Goal: Task Accomplishment & Management: Use online tool/utility

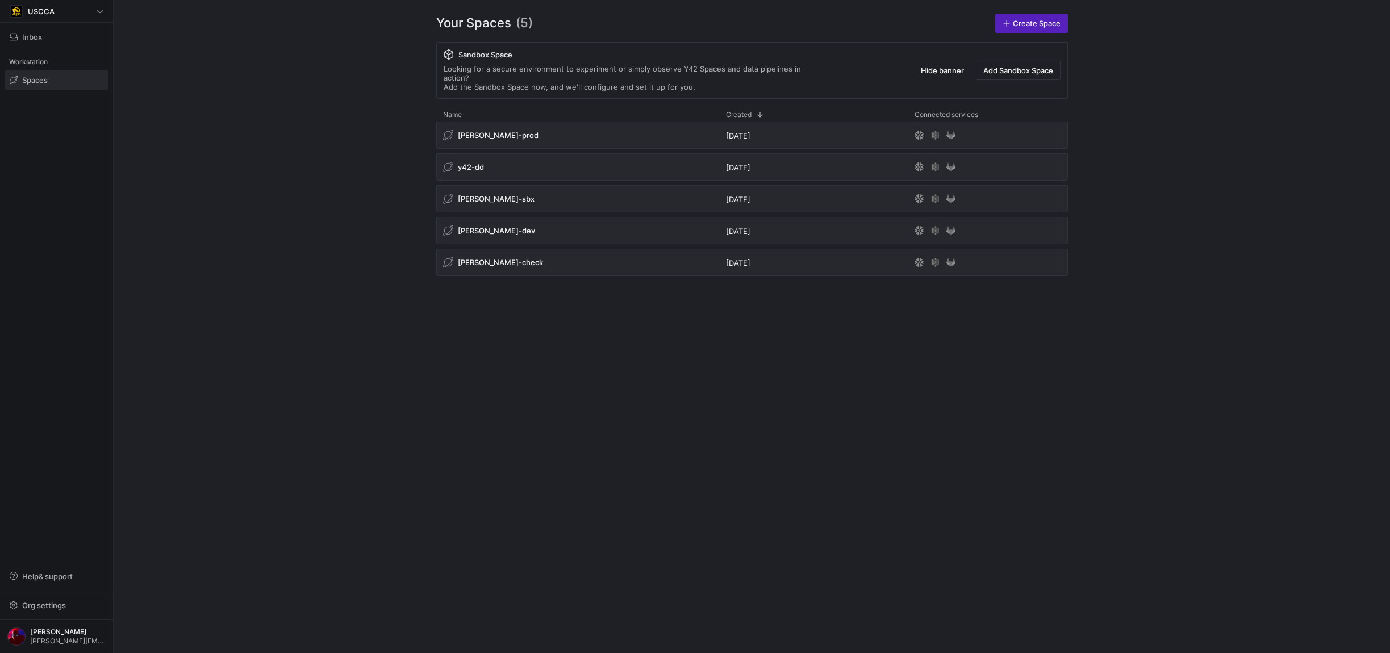
click at [1384, 30] on y42-org-space-overview "Your Spaces (5) Create Space Sandbox Space Looking for a secure environment to …" at bounding box center [752, 326] width 1277 height 653
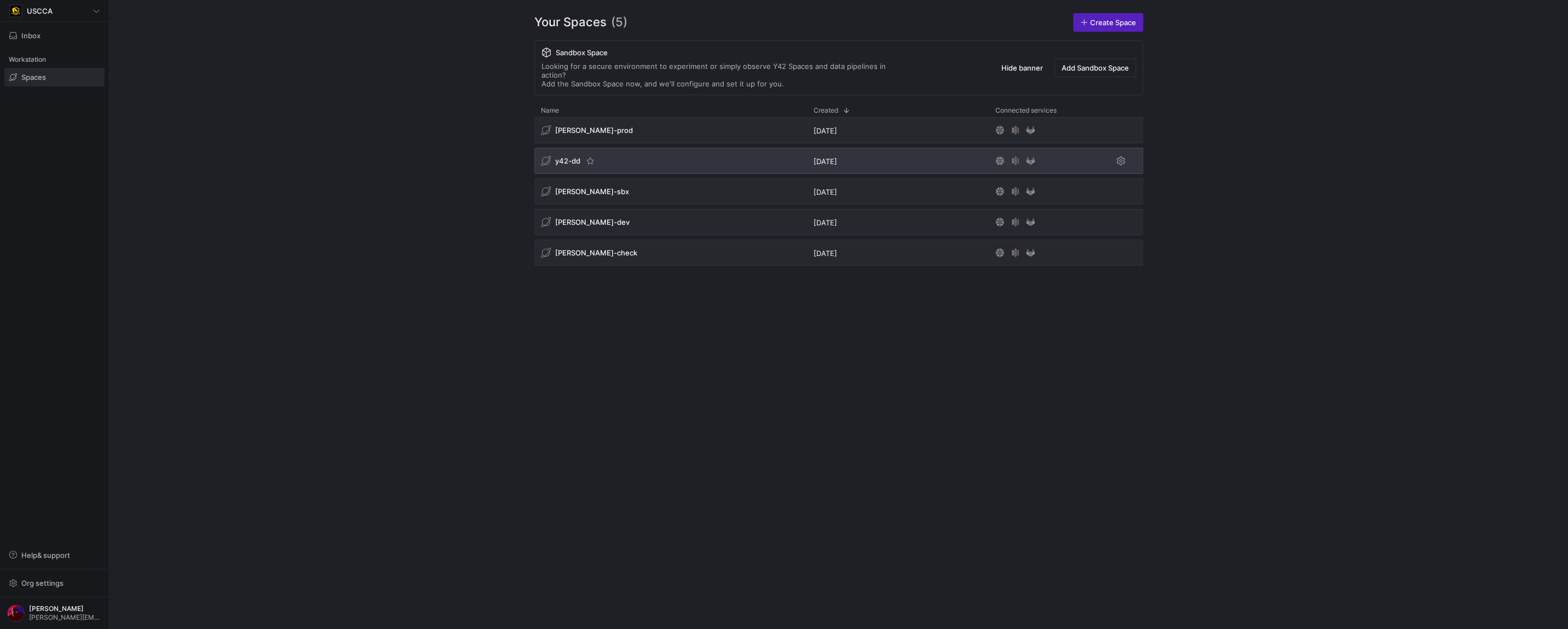
click at [565, 156] on div "y42-dd" at bounding box center [560, 161] width 40 height 10
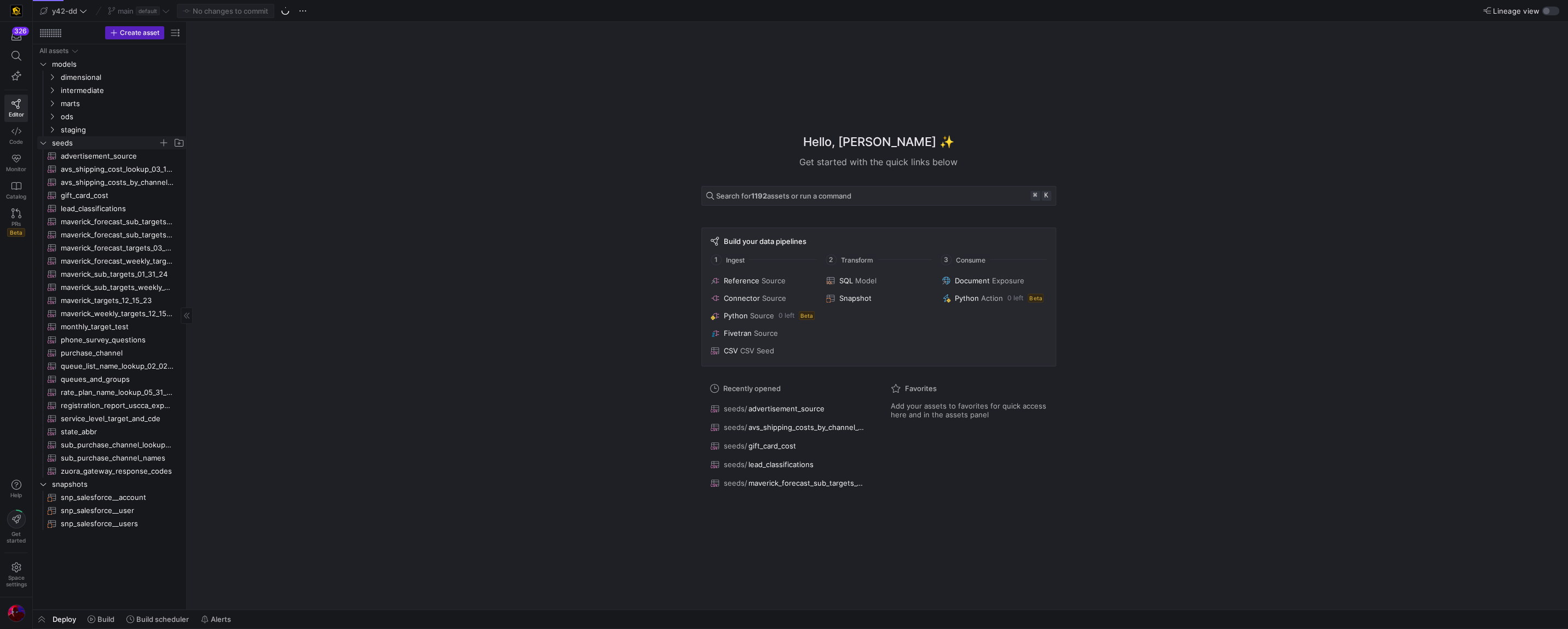
click at [40, 143] on icon "Press SPACE to select this row." at bounding box center [43, 143] width 8 height 7
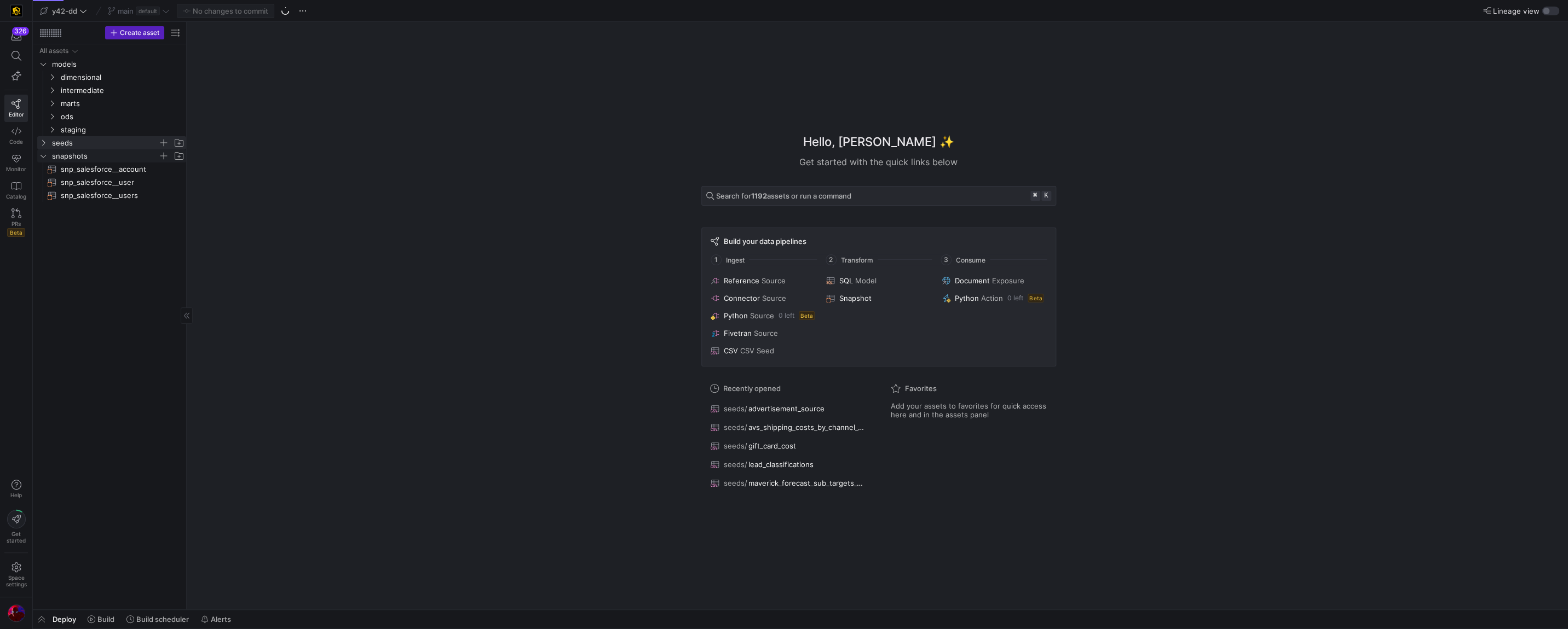
click at [42, 158] on icon "Press SPACE to select this row." at bounding box center [43, 156] width 8 height 7
click at [51, 131] on icon "Press SPACE to select this row." at bounding box center [52, 129] width 8 height 7
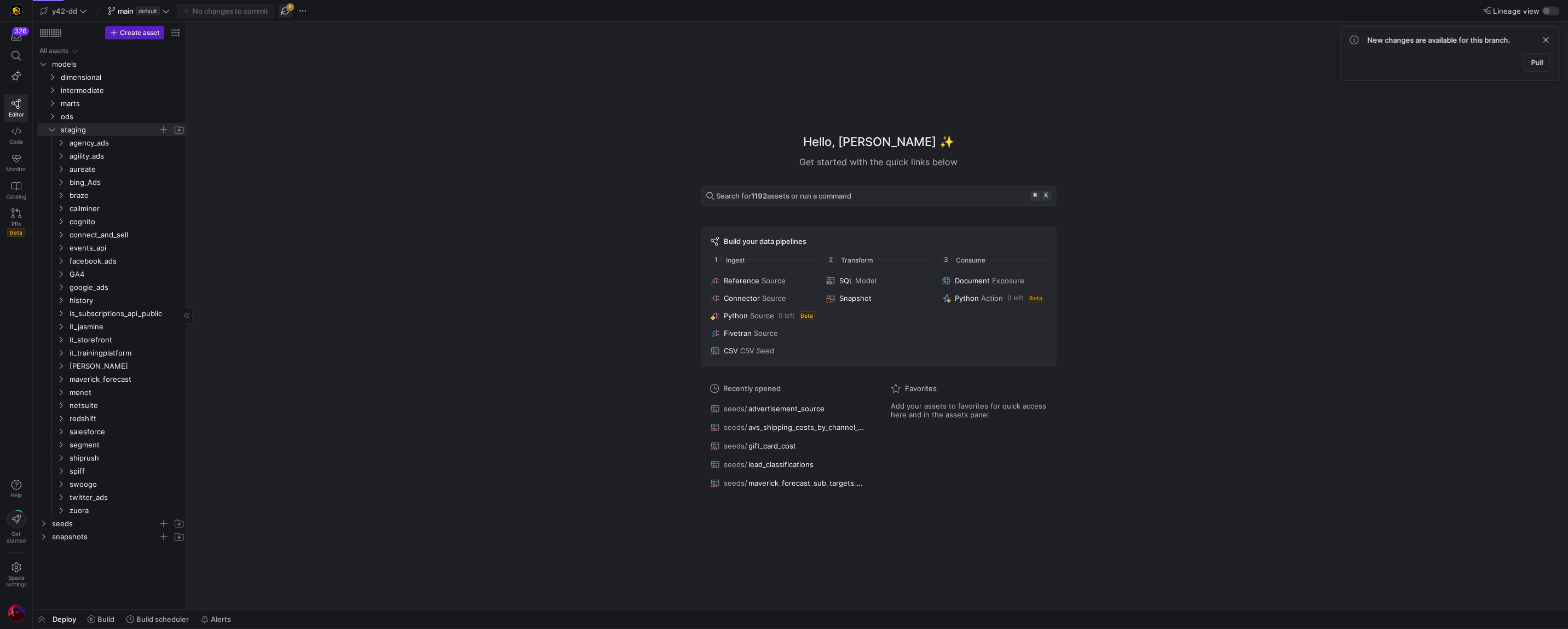
click at [286, 7] on span "button" at bounding box center [285, 12] width 13 height 13
click at [3, 131] on div "326 Editor Code Monitor Catalog PRs Beta" at bounding box center [16, 134] width 33 height 223
click at [19, 134] on icon at bounding box center [16, 131] width 10 height 10
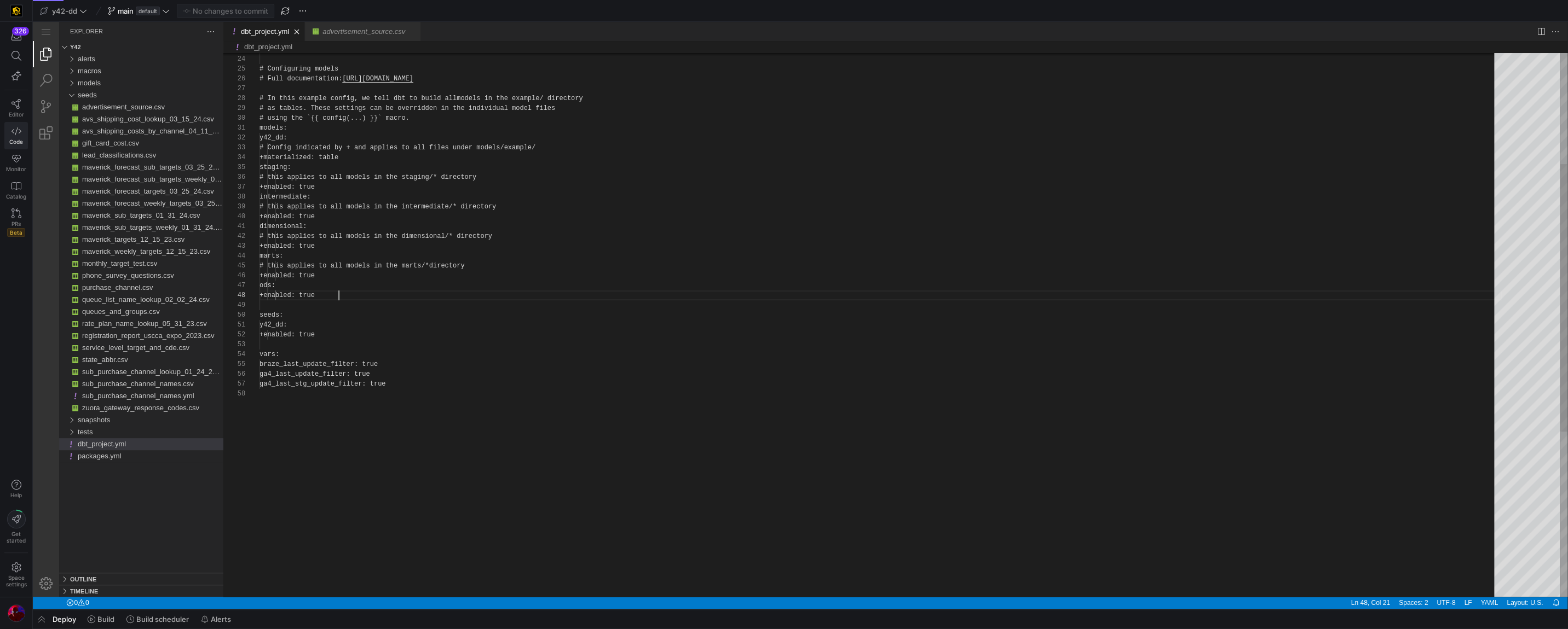
scroll to position [69, 79]
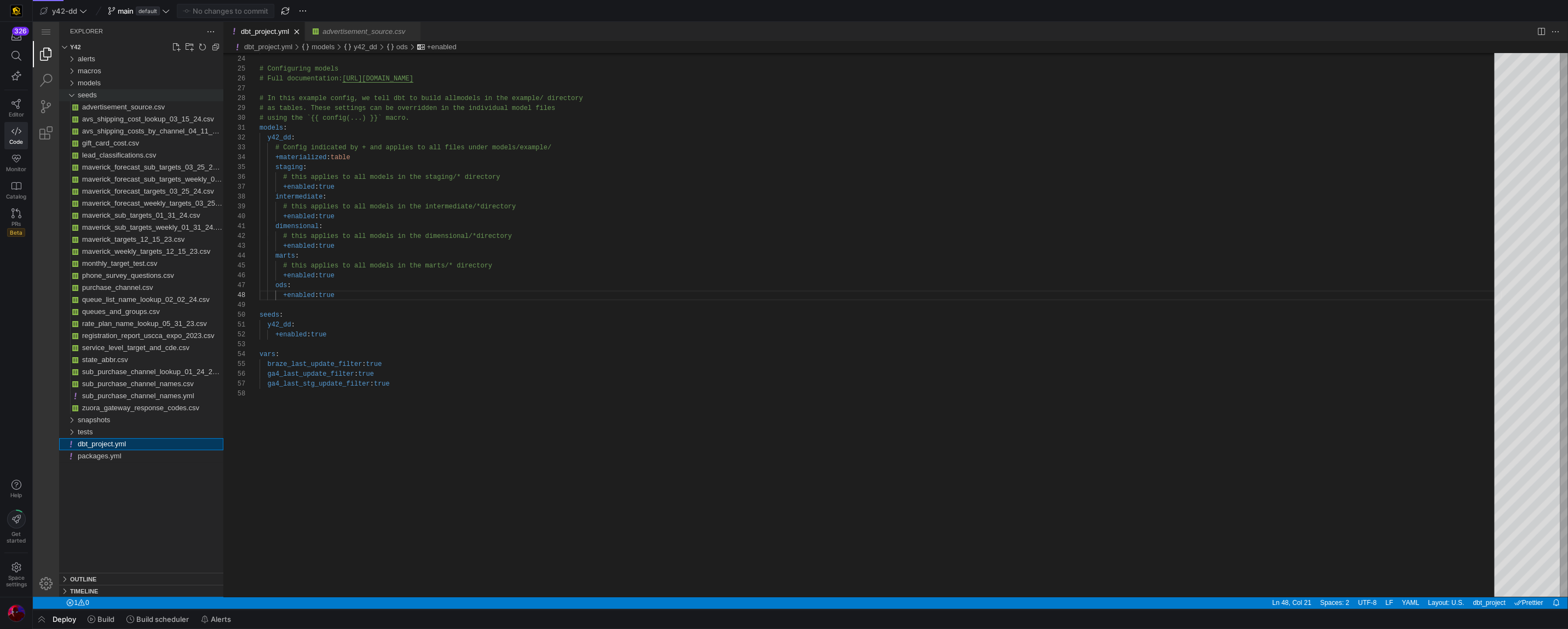
click at [73, 98] on div "seeds" at bounding box center [70, 95] width 16 height 13
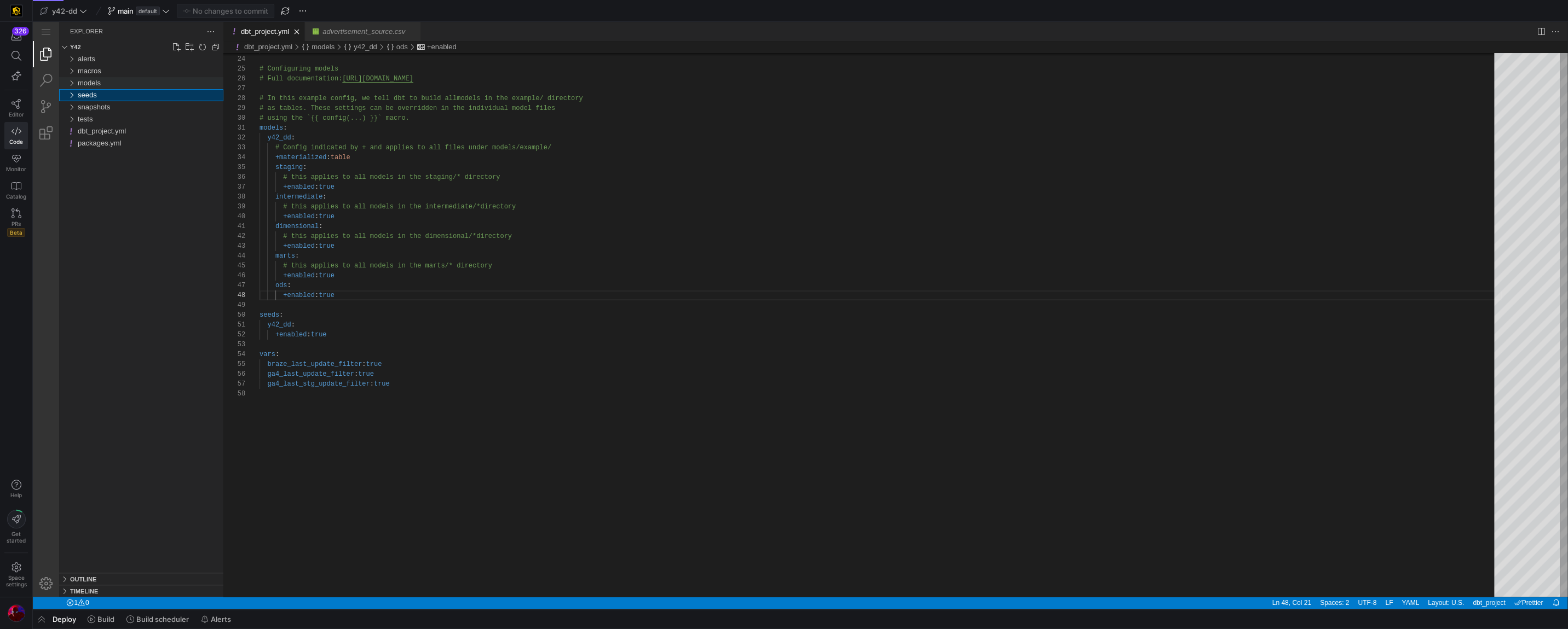
click at [75, 84] on div "models" at bounding box center [70, 83] width 16 height 13
click at [94, 142] on span "staging" at bounding box center [93, 143] width 23 height 9
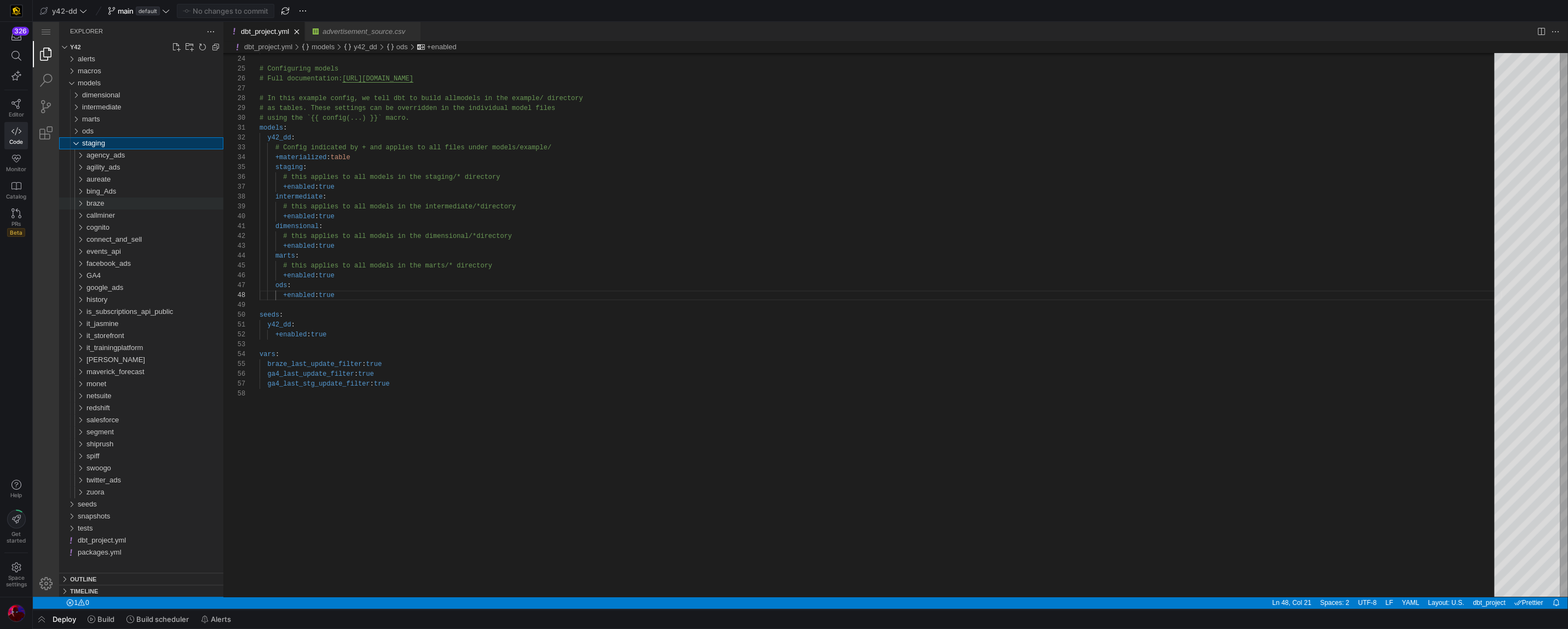
click at [106, 202] on div "braze" at bounding box center [155, 203] width 137 height 13
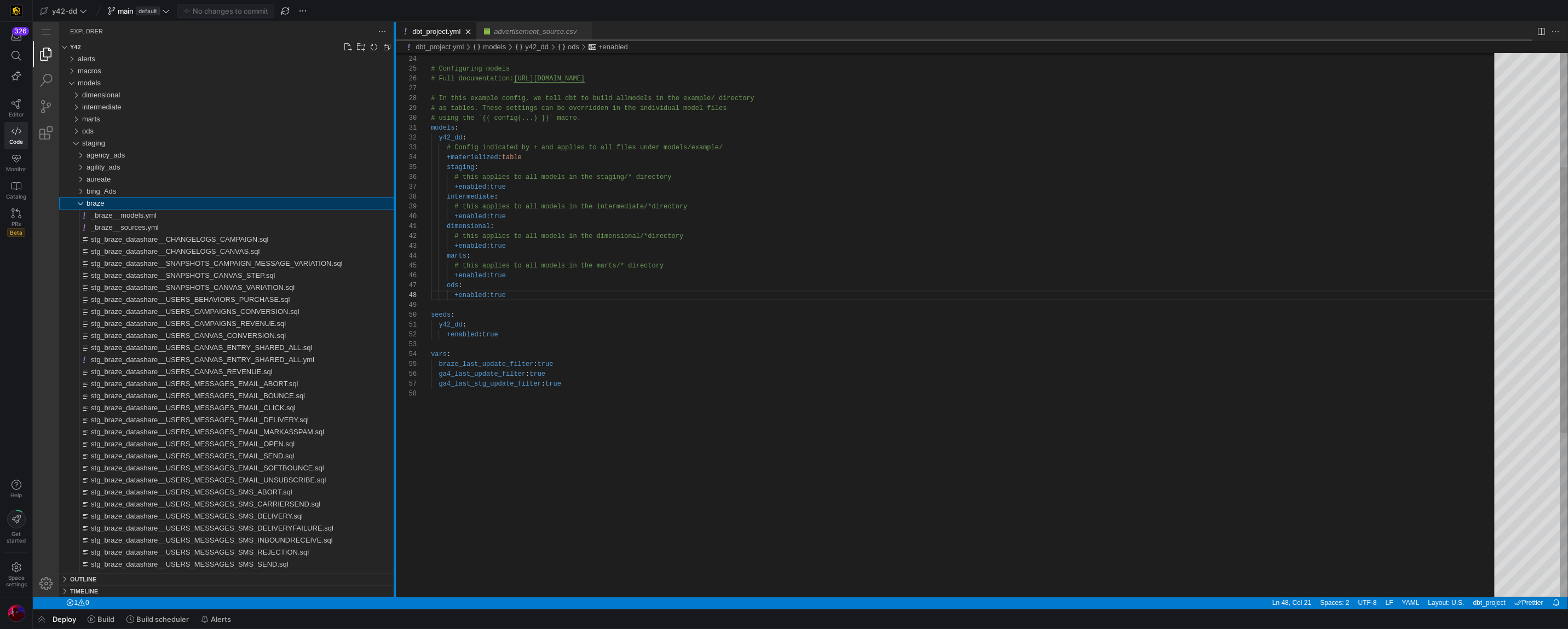
drag, startPoint x: 224, startPoint y: 205, endPoint x: 395, endPoint y: 178, distance: 173.1
click at [395, 178] on div at bounding box center [395, 309] width 2 height 575
click at [129, 208] on div "braze" at bounding box center [241, 203] width 308 height 13
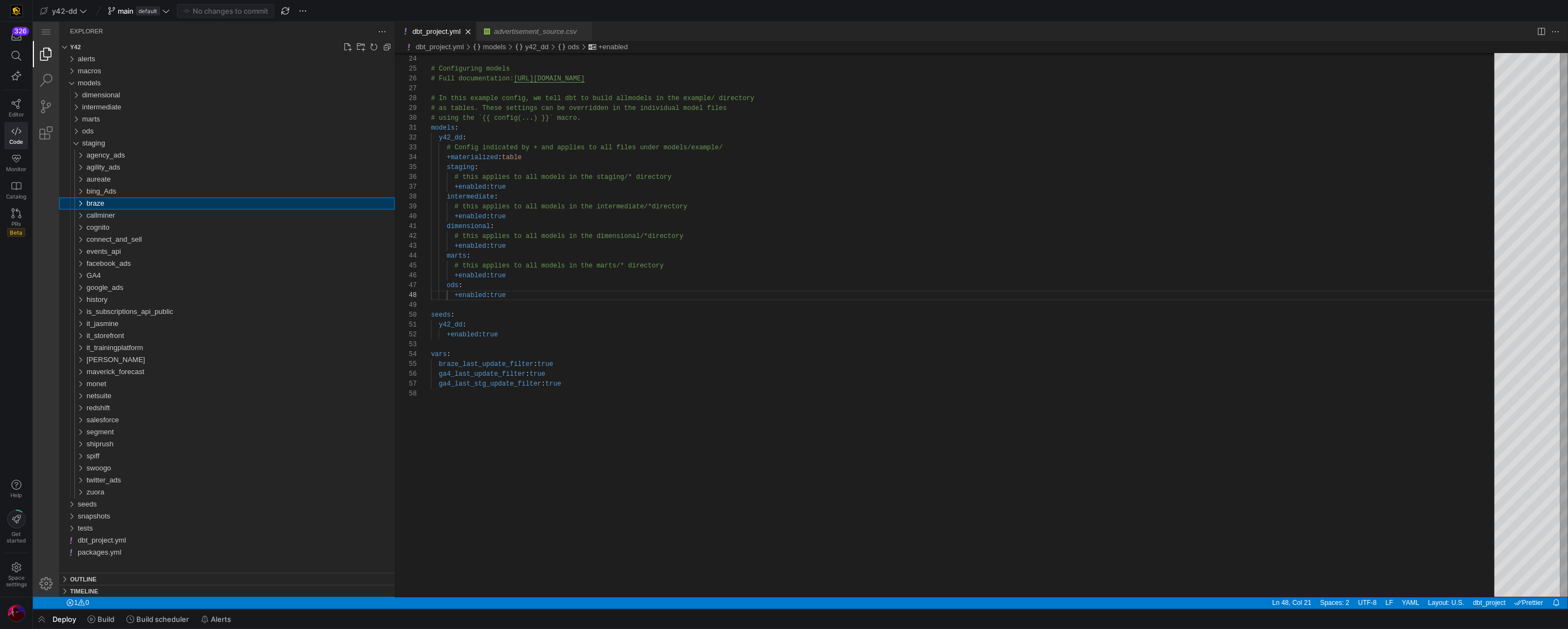
click at [119, 208] on div "braze" at bounding box center [241, 203] width 308 height 13
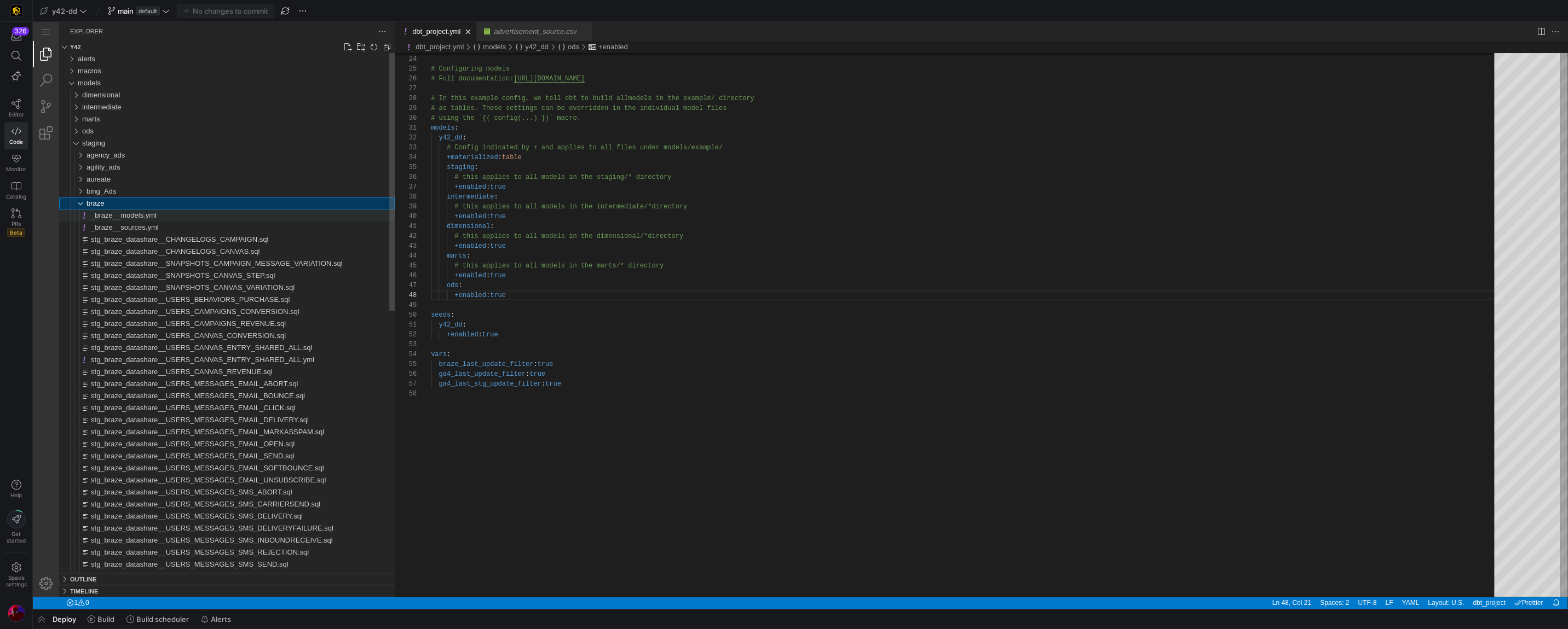
click at [120, 215] on span "_braze__models.yml" at bounding box center [123, 215] width 66 height 9
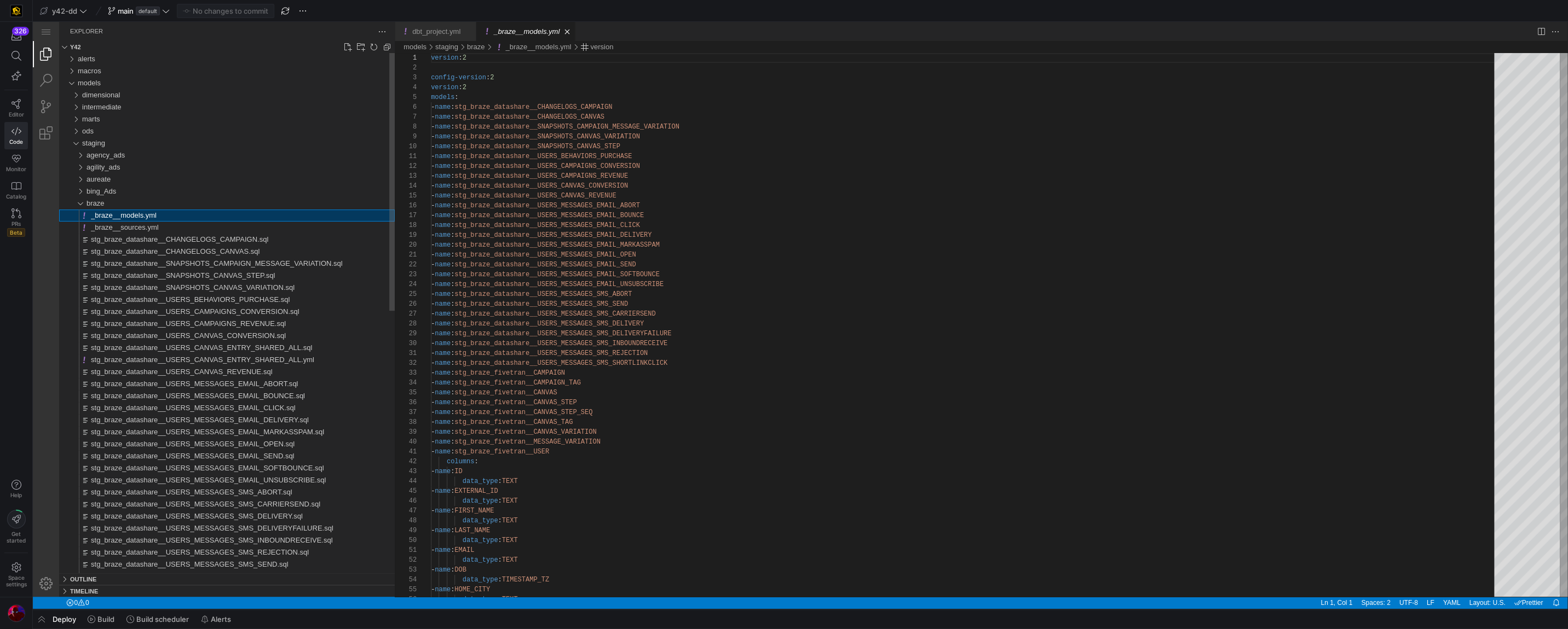
scroll to position [94, 0]
click at [600, 117] on span "stg_braze_datashare__CHANGELOGS_CAMPAIGN" at bounding box center [534, 116] width 158 height 8
click at [455, 231] on span ":" at bounding box center [453, 234] width 4 height 8
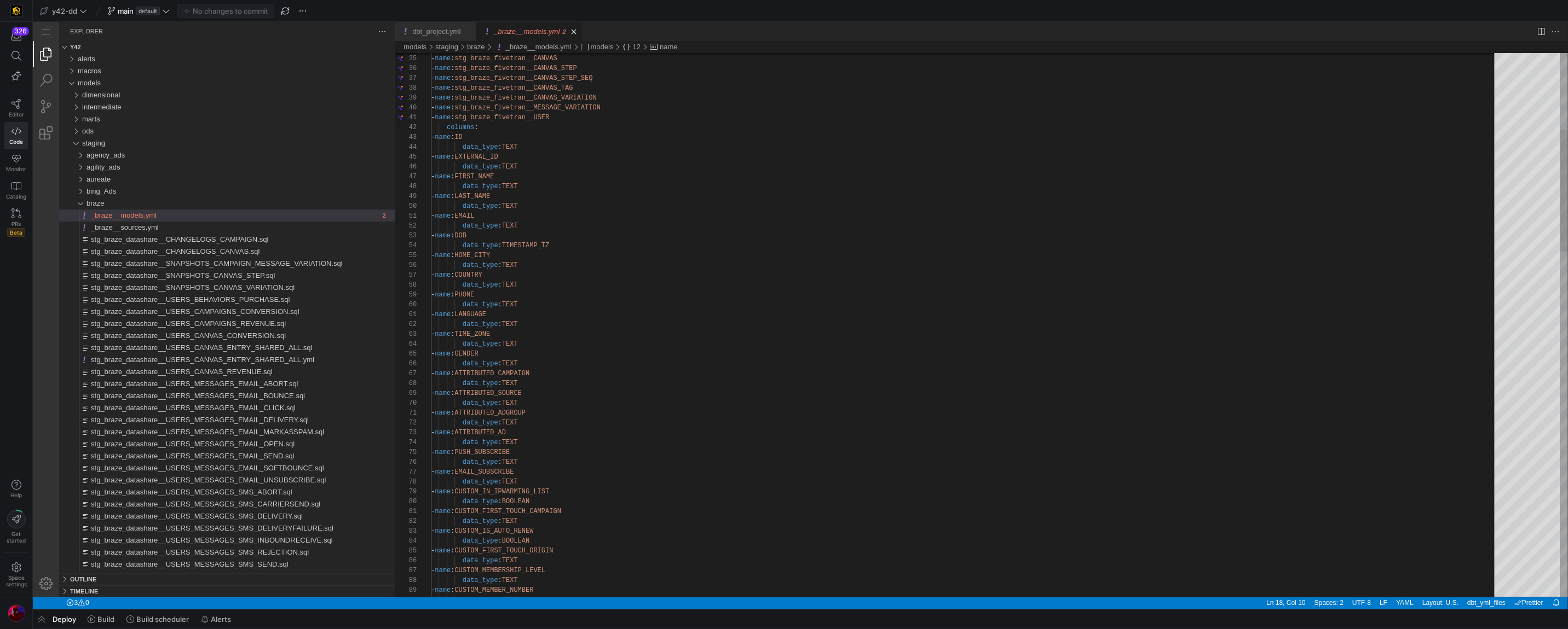
click at [498, 118] on div "34 35 36 37 38 39 40 41 42 43 44 45 46 47 48 49 50 51 52 53 54 55 56 57 58 59 6…" at bounding box center [981, 325] width 1173 height 544
click at [602, 331] on div "- name : TIME_ZONE" at bounding box center [966, 334] width 1071 height 10
type textarea "- name: stg_braze_fivetran__USER columns: - name: ID data_type: TEXT - name: EX…"
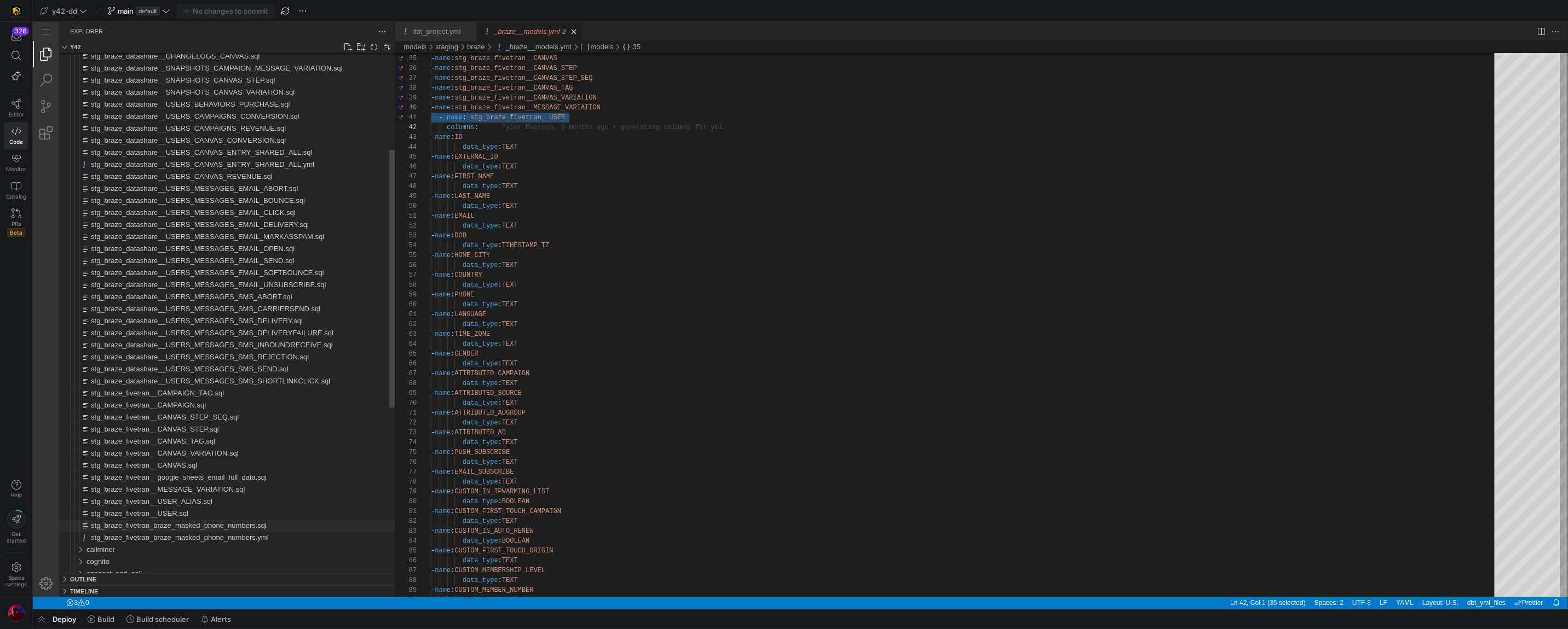
click at [199, 527] on span "stg_braze_fivetran_braze_masked_phone_numbers.sql" at bounding box center [178, 526] width 175 height 9
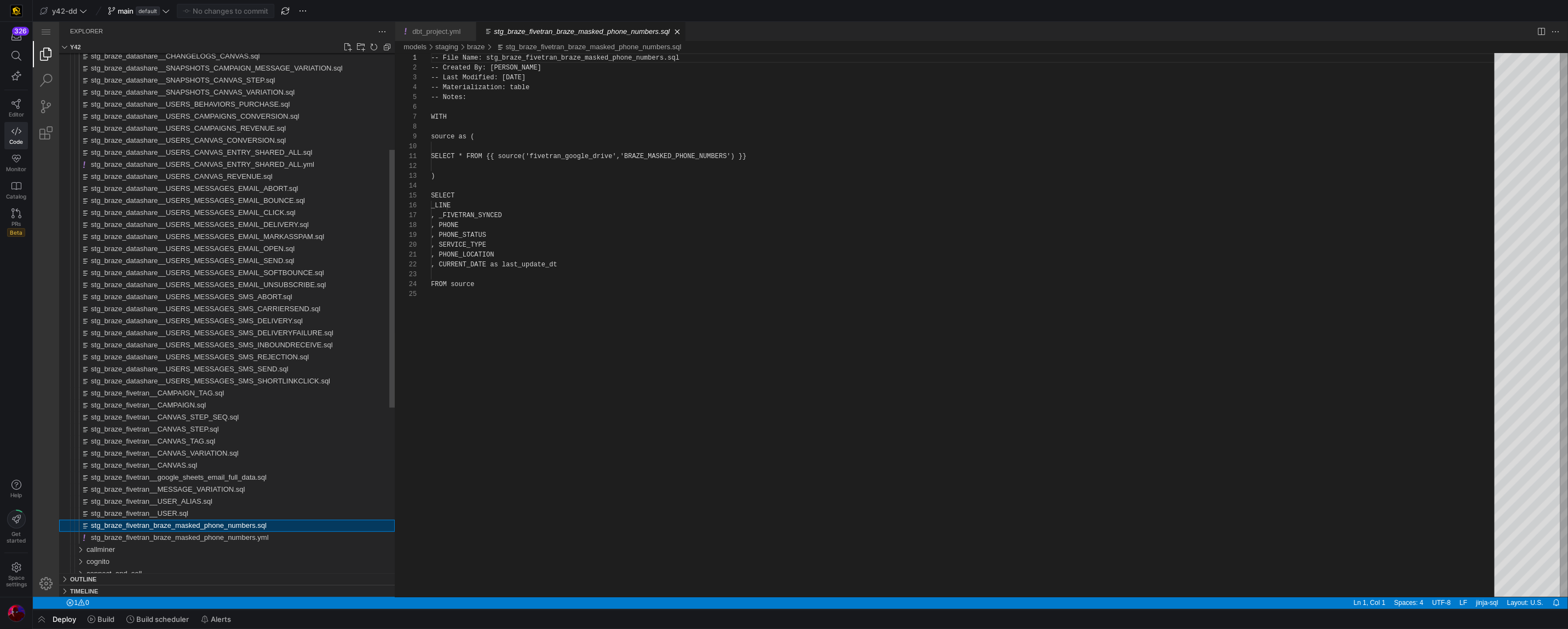
scroll to position [94, 0]
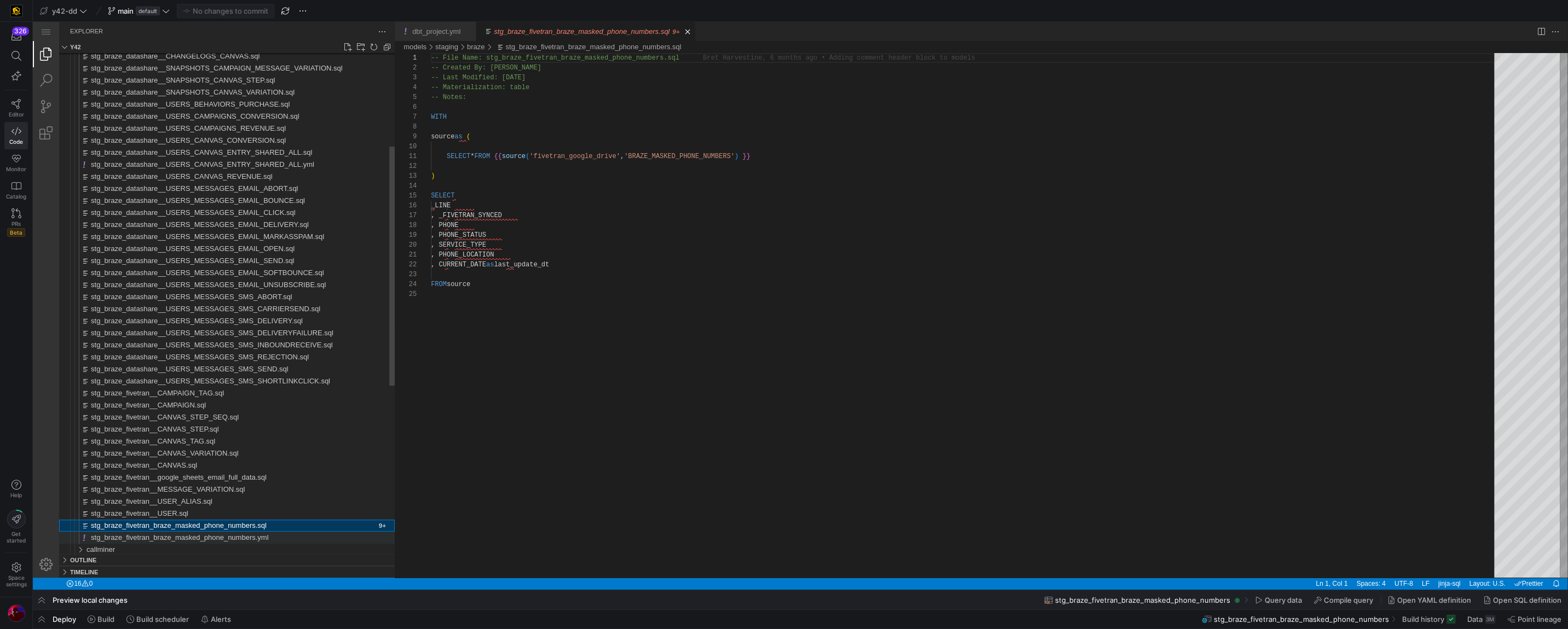
click at [196, 537] on span "stg_braze_fivetran_braze_masked_phone_numbers.yml" at bounding box center [179, 537] width 177 height 9
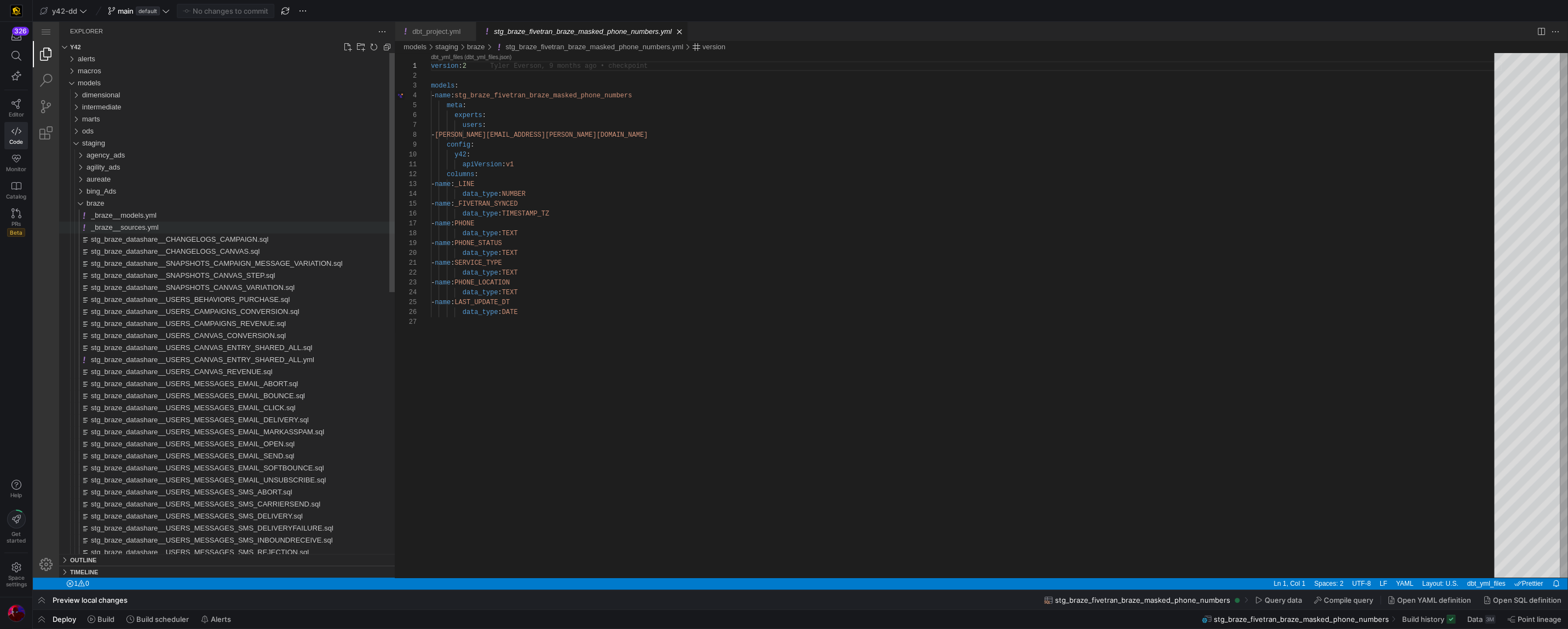
click at [143, 230] on span "_braze__sources.yml" at bounding box center [124, 227] width 67 height 9
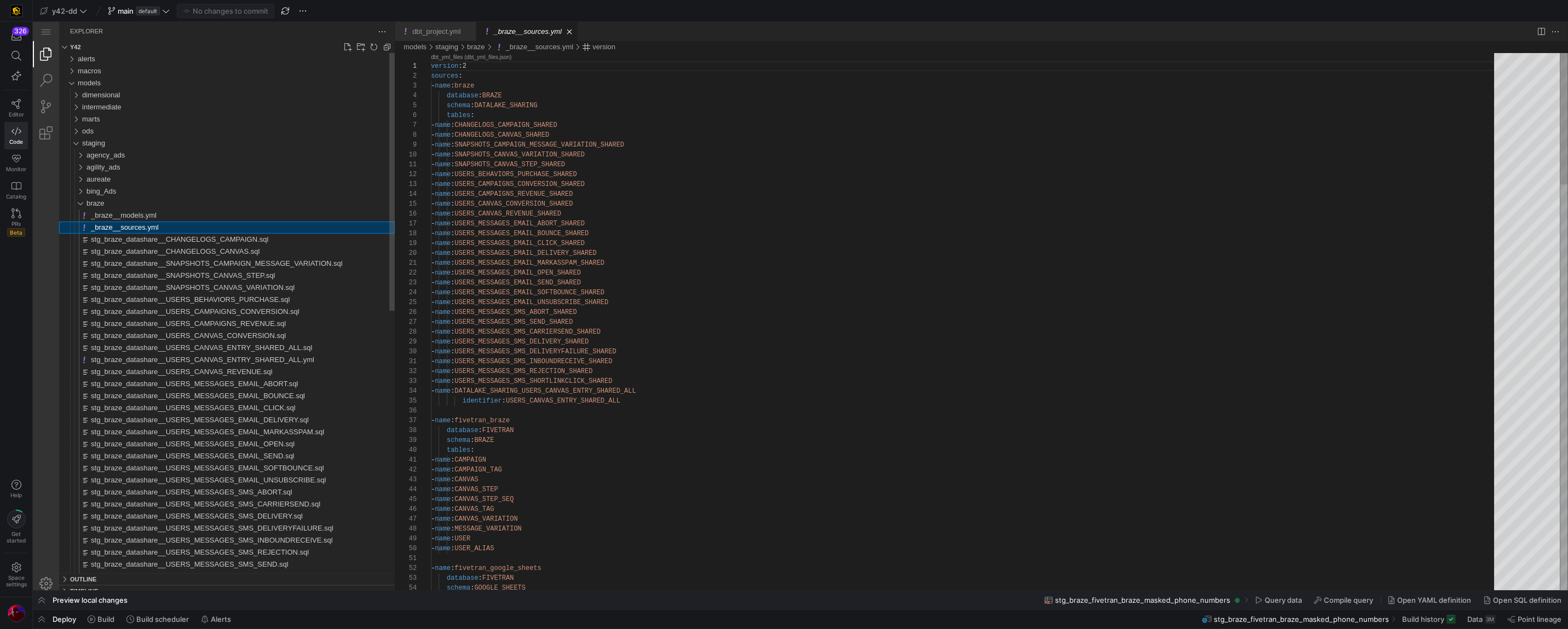
scroll to position [94, 0]
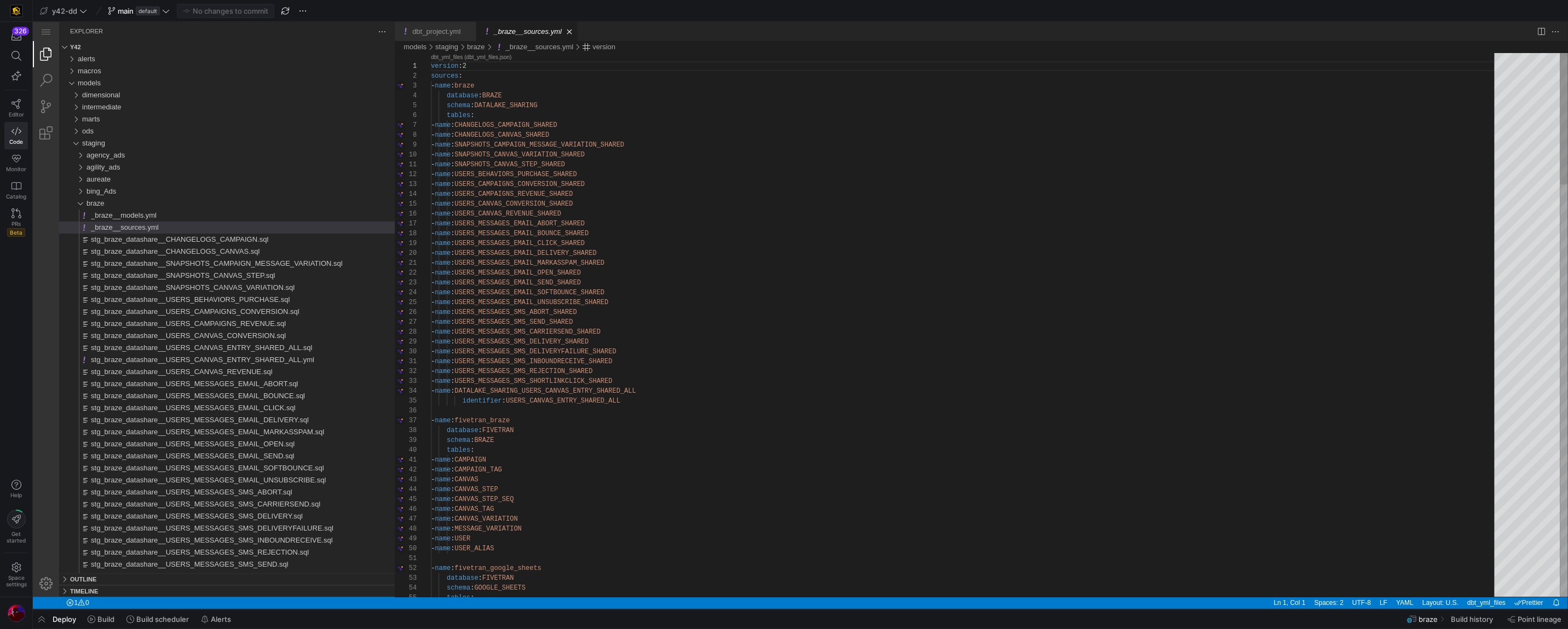
click at [525, 120] on div "22 23 24 25 26 27 28 29 30 31 32 33 34 35 36 37 38 39 40 41 42 43 44 45 46 47 4…" at bounding box center [981, 325] width 1173 height 544
click at [14, 111] on span "Editor" at bounding box center [16, 114] width 15 height 7
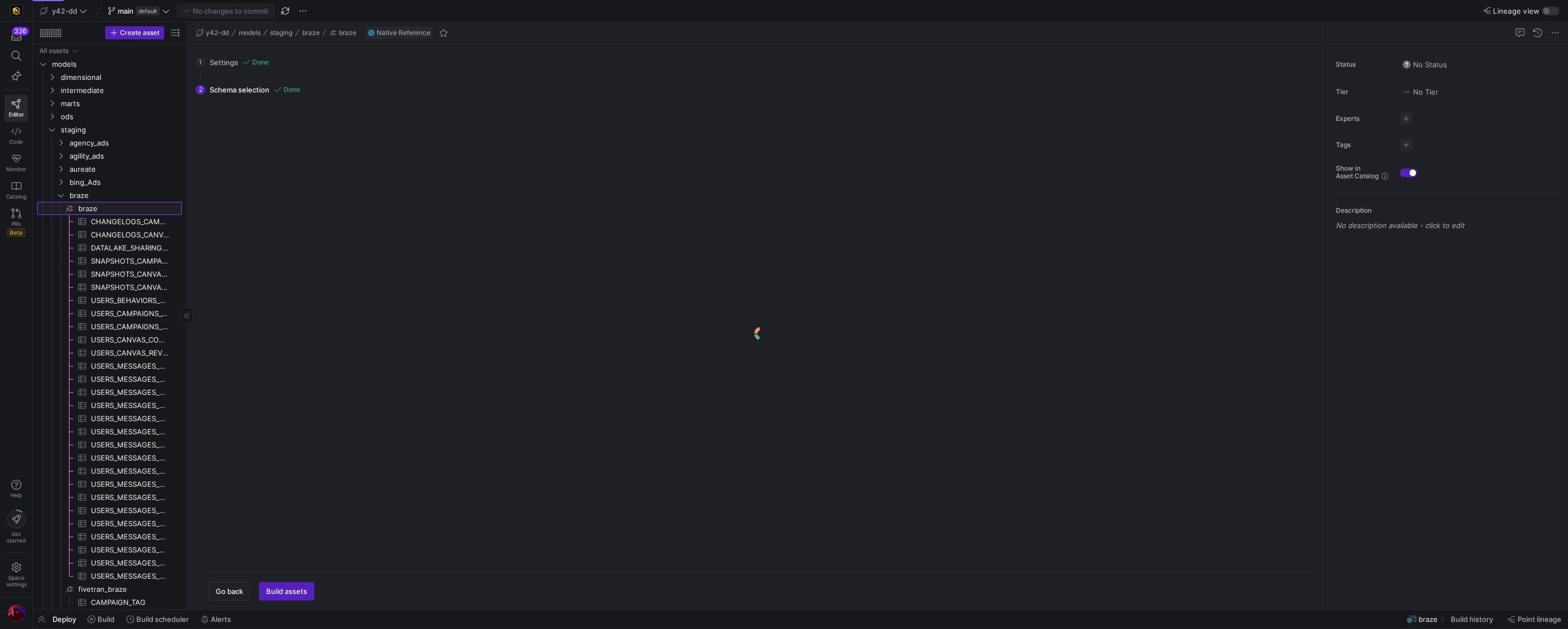
click at [93, 207] on span "braze​​​​​​​​" at bounding box center [129, 208] width 102 height 13
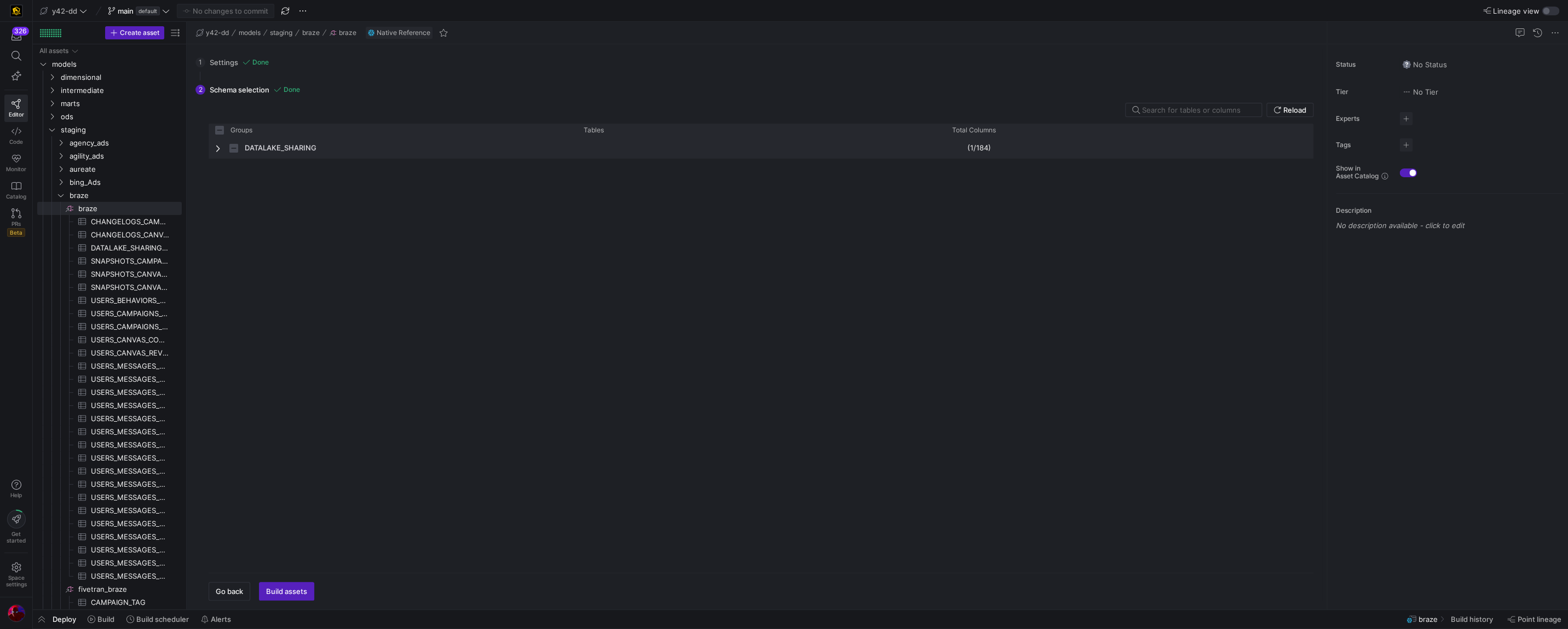
click at [219, 149] on span "Press SPACE to select this row." at bounding box center [219, 147] width 8 height 9
checkbox input "false"
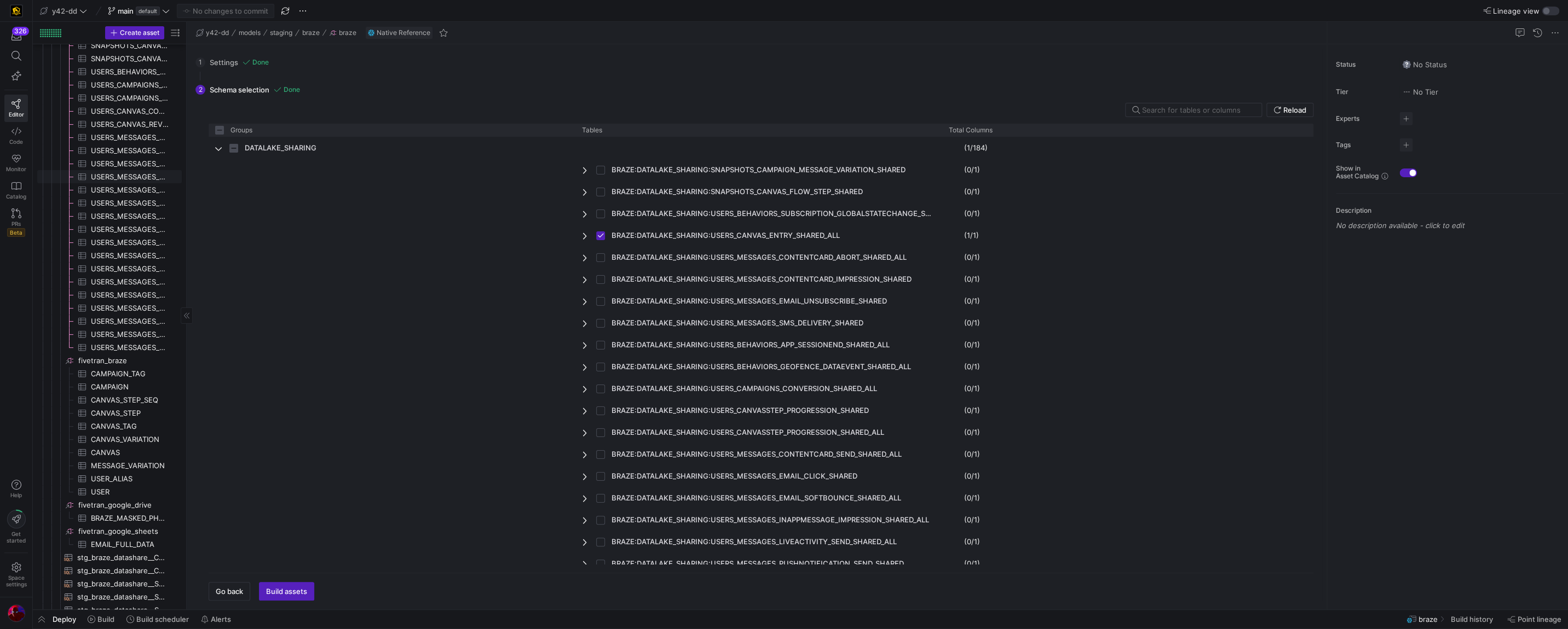
scroll to position [229, 0]
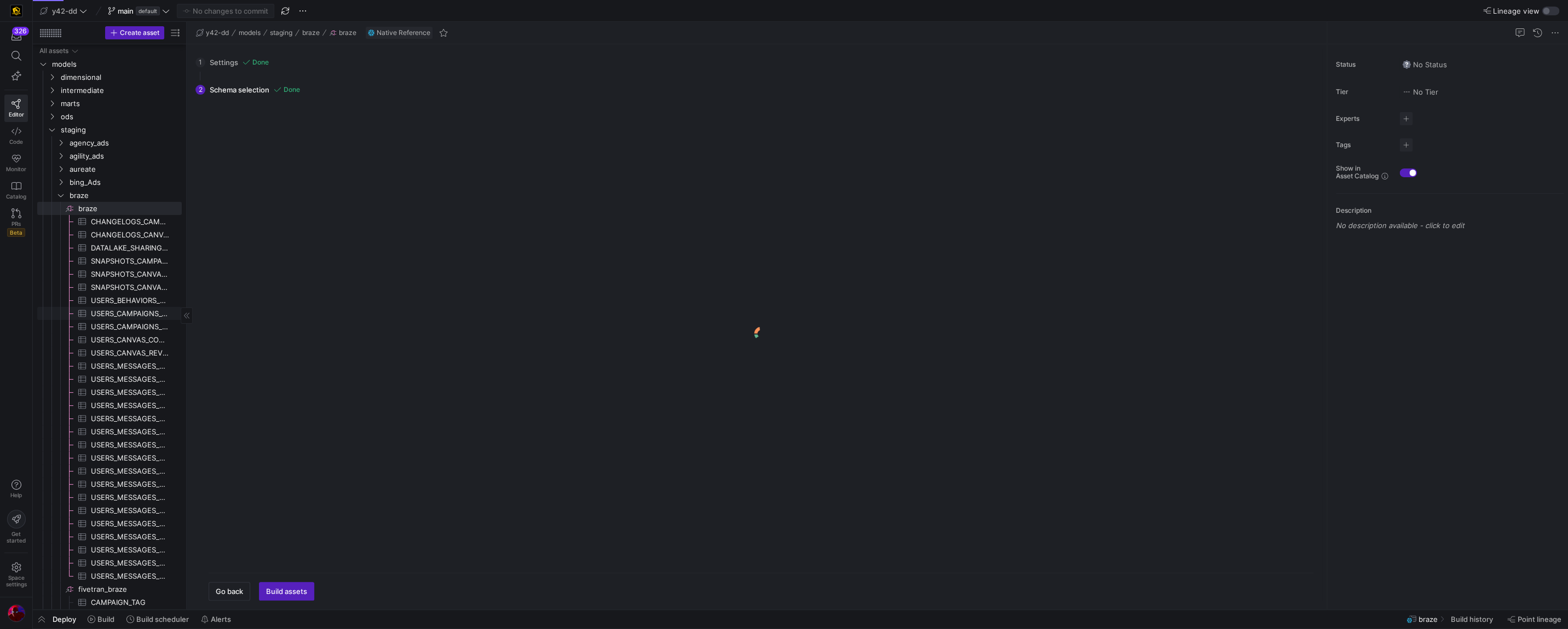
scroll to position [39, 0]
checkbox input "false"
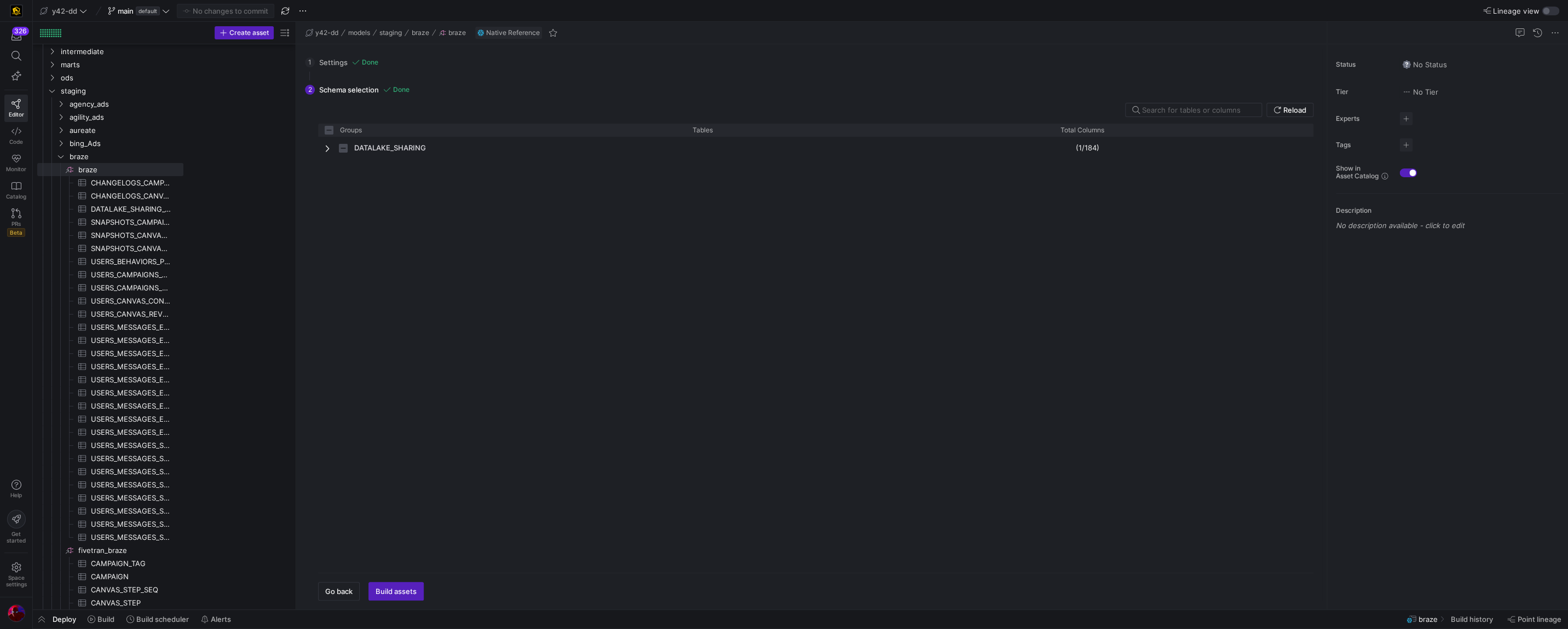
drag, startPoint x: 188, startPoint y: 249, endPoint x: 305, endPoint y: 247, distance: 117.0
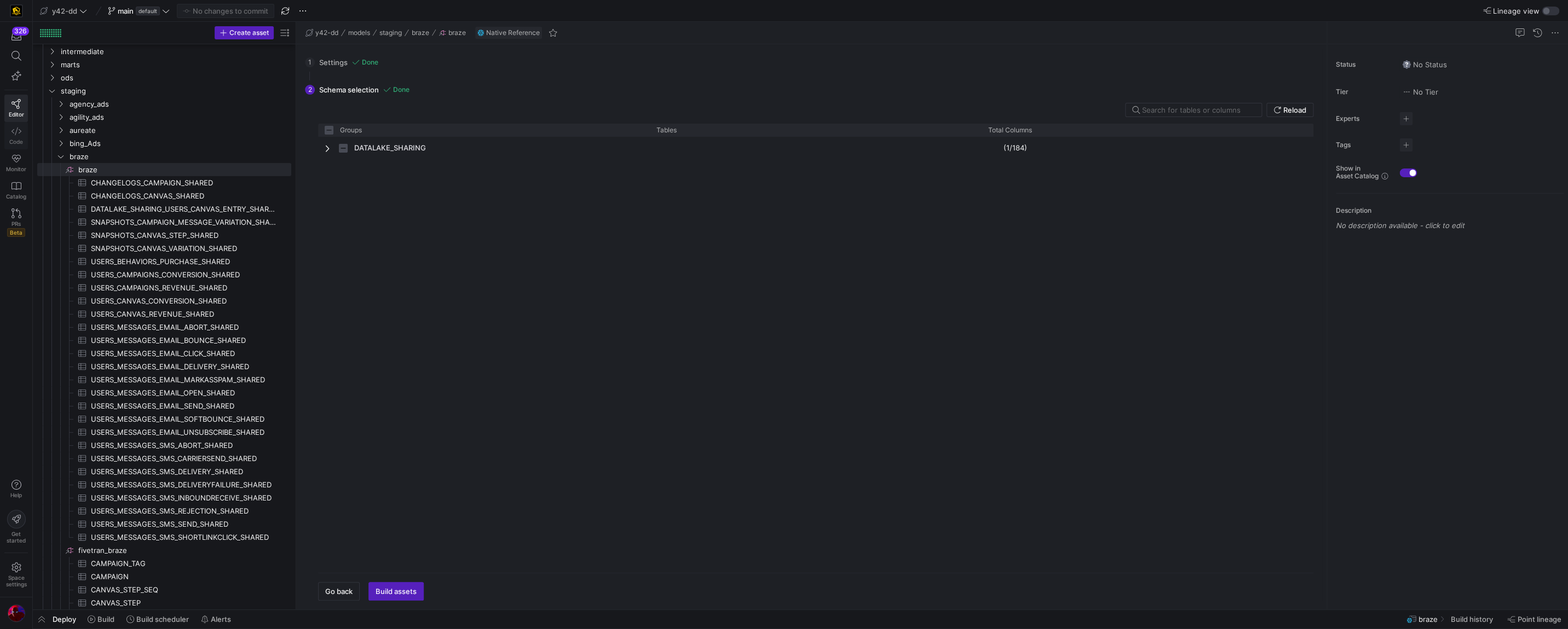
click at [14, 135] on icon at bounding box center [16, 131] width 10 height 10
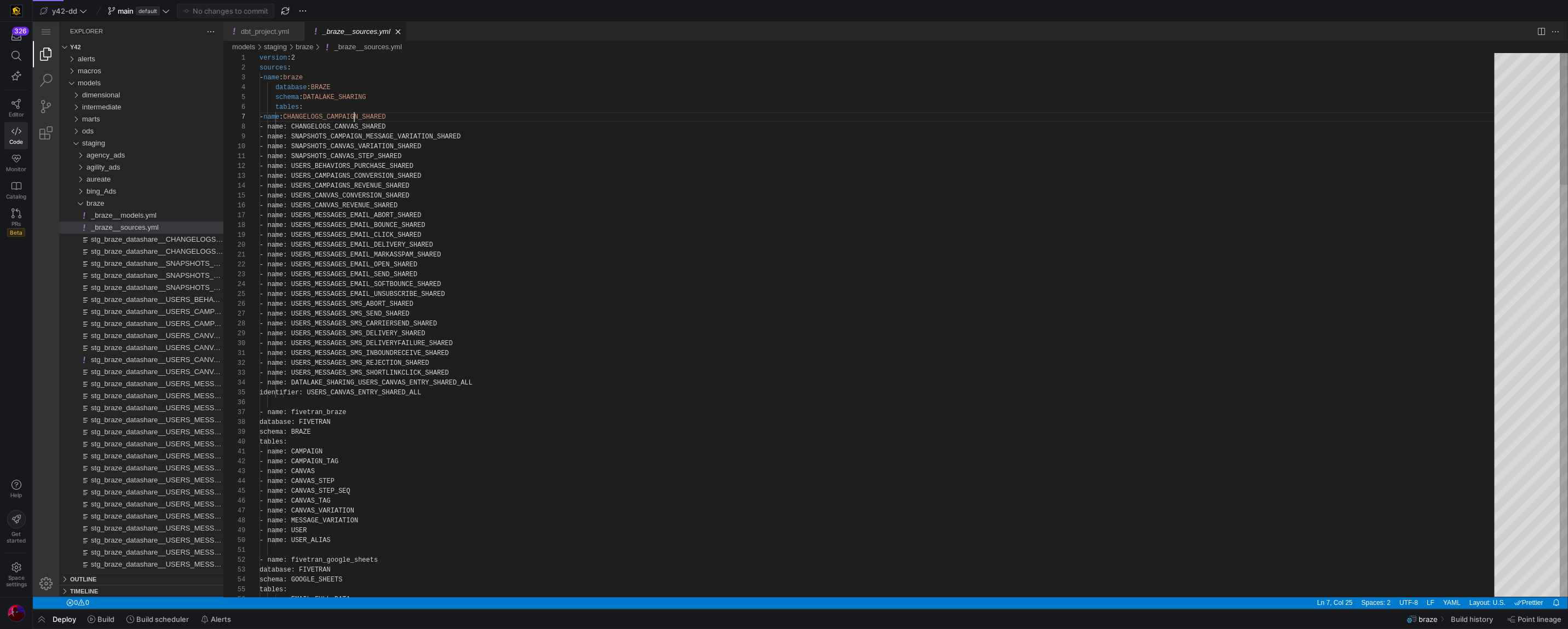
scroll to position [19, 59]
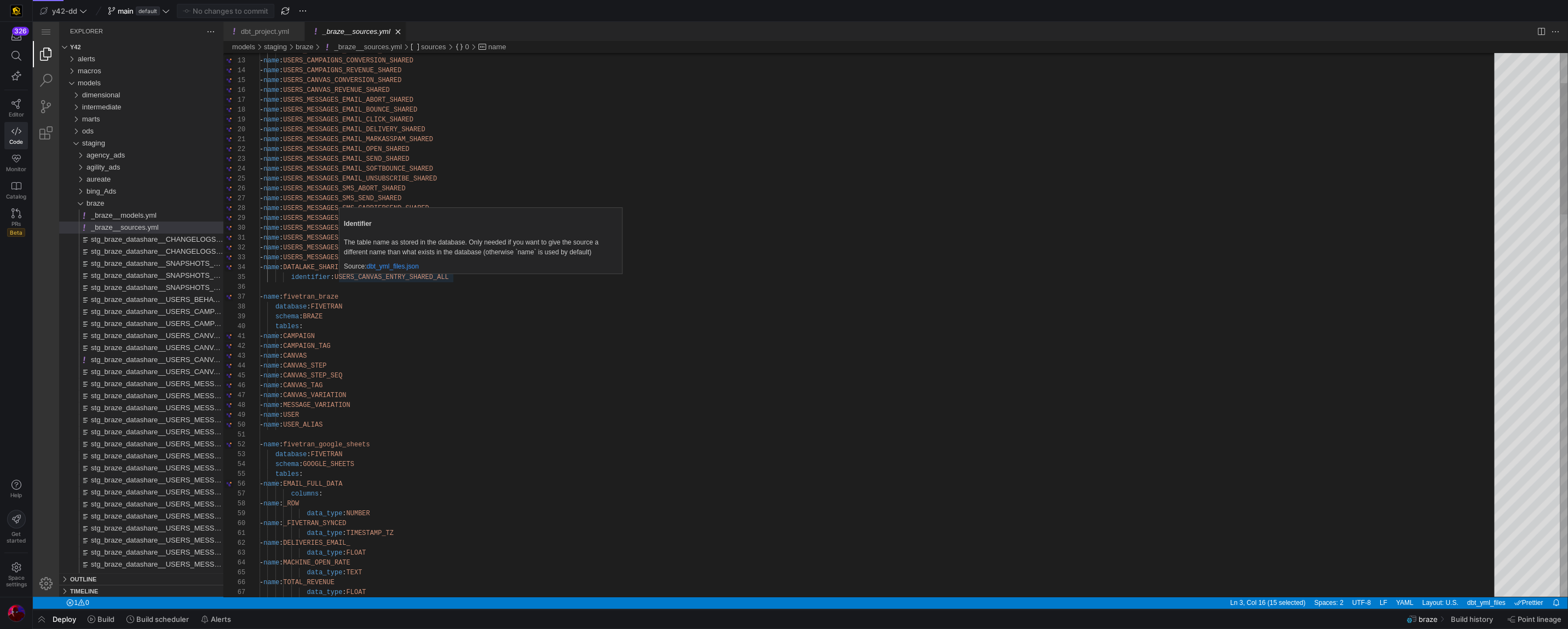
type textarea "- name: USERS_MESSAGES_SMS_INBOUNDRECEIVE_SHARED - name: USERS_MESSAGES_SMS_REJ…"
click at [412, 297] on div "- name : fivetran_braze" at bounding box center [880, 297] width 1242 height 10
drag, startPoint x: 384, startPoint y: 266, endPoint x: 314, endPoint y: 267, distance: 70.0
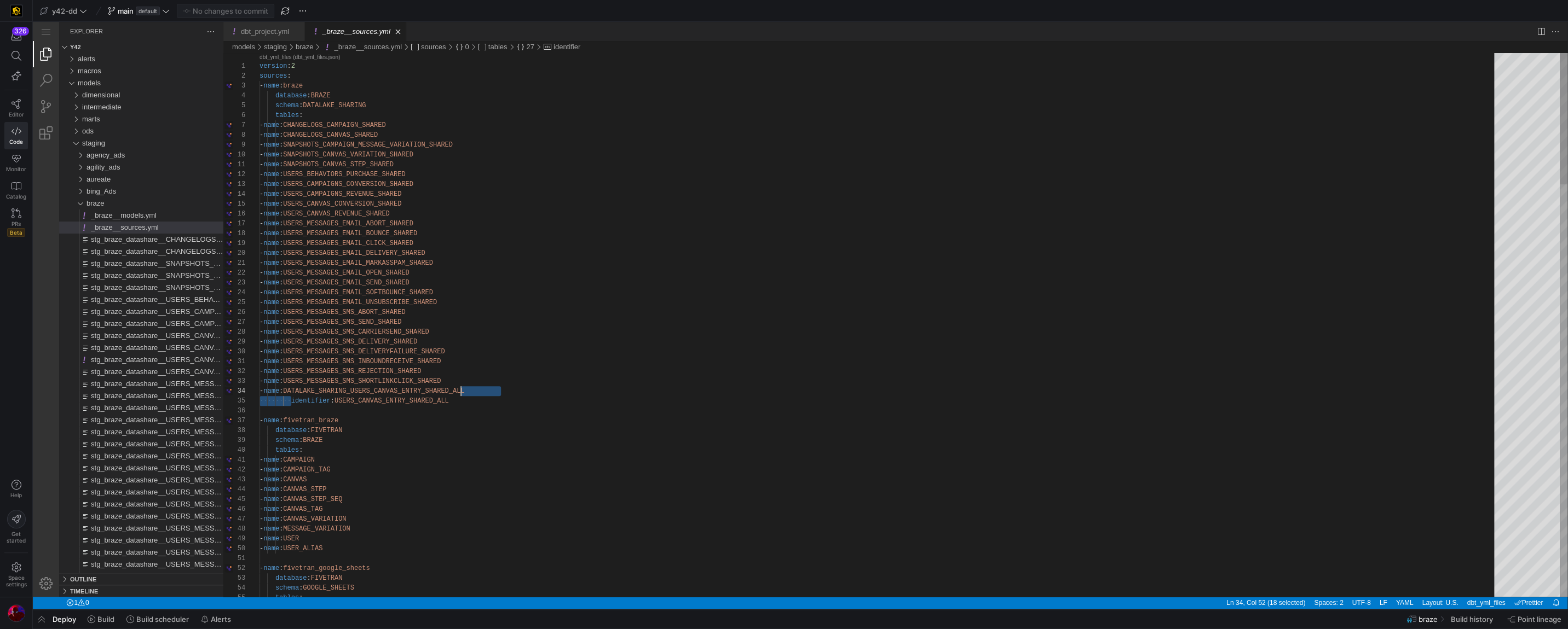
scroll to position [39, 194]
drag, startPoint x: 291, startPoint y: 402, endPoint x: 463, endPoint y: 396, distance: 172.1
click at [352, 389] on span "DATALAKE_SHARING_USERS_CANVAS_ENTRY_SHARED_ALL" at bounding box center [374, 391] width 181 height 8
click at [16, 111] on span "Editor" at bounding box center [16, 114] width 15 height 7
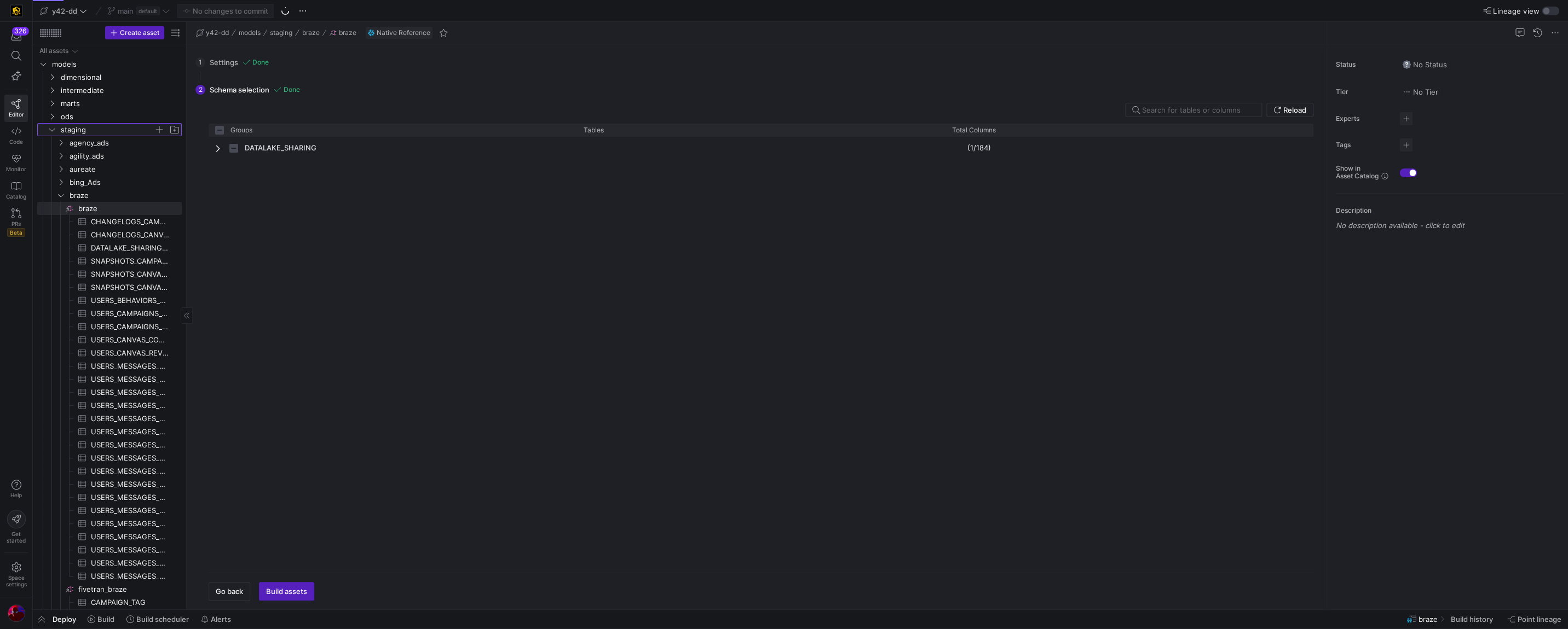
click at [67, 129] on span "staging" at bounding box center [107, 129] width 93 height 13
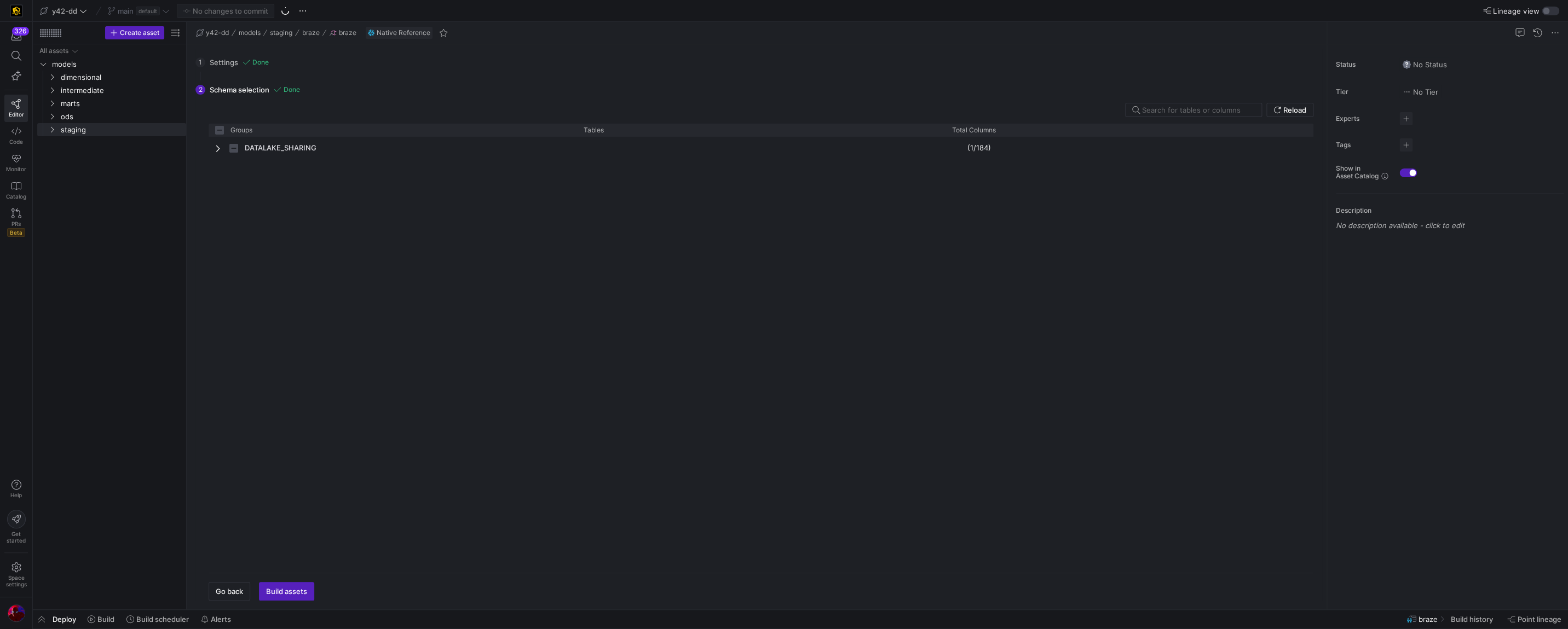
drag, startPoint x: 61, startPoint y: 191, endPoint x: 218, endPoint y: 149, distance: 162.5
click at [61, 191] on div "All assets models dimensional intermediate marts ods staging agency_ads agility…" at bounding box center [112, 287] width 149 height 486
click at [218, 149] on span "Press SPACE to select this row." at bounding box center [219, 147] width 8 height 9
checkbox input "false"
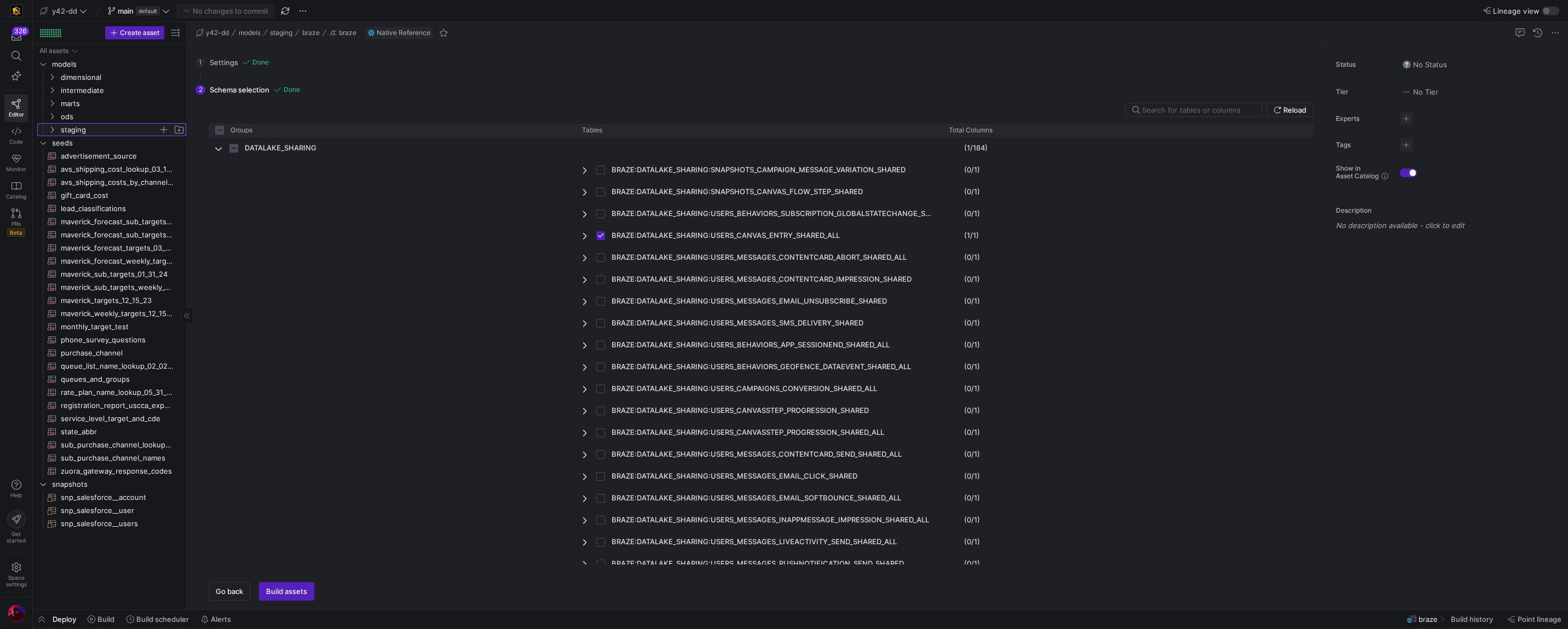
click at [53, 130] on icon "Press SPACE to select this row." at bounding box center [52, 130] width 3 height 6
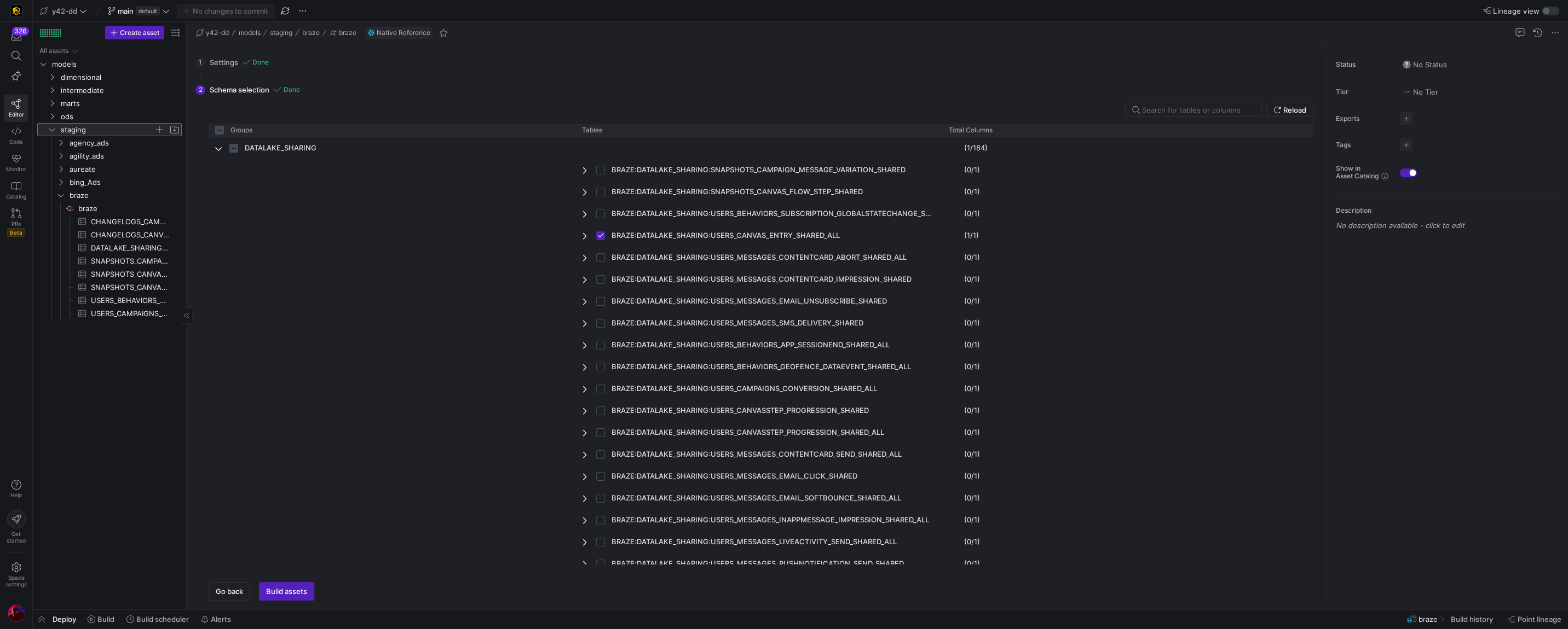
click at [52, 130] on icon at bounding box center [52, 129] width 8 height 7
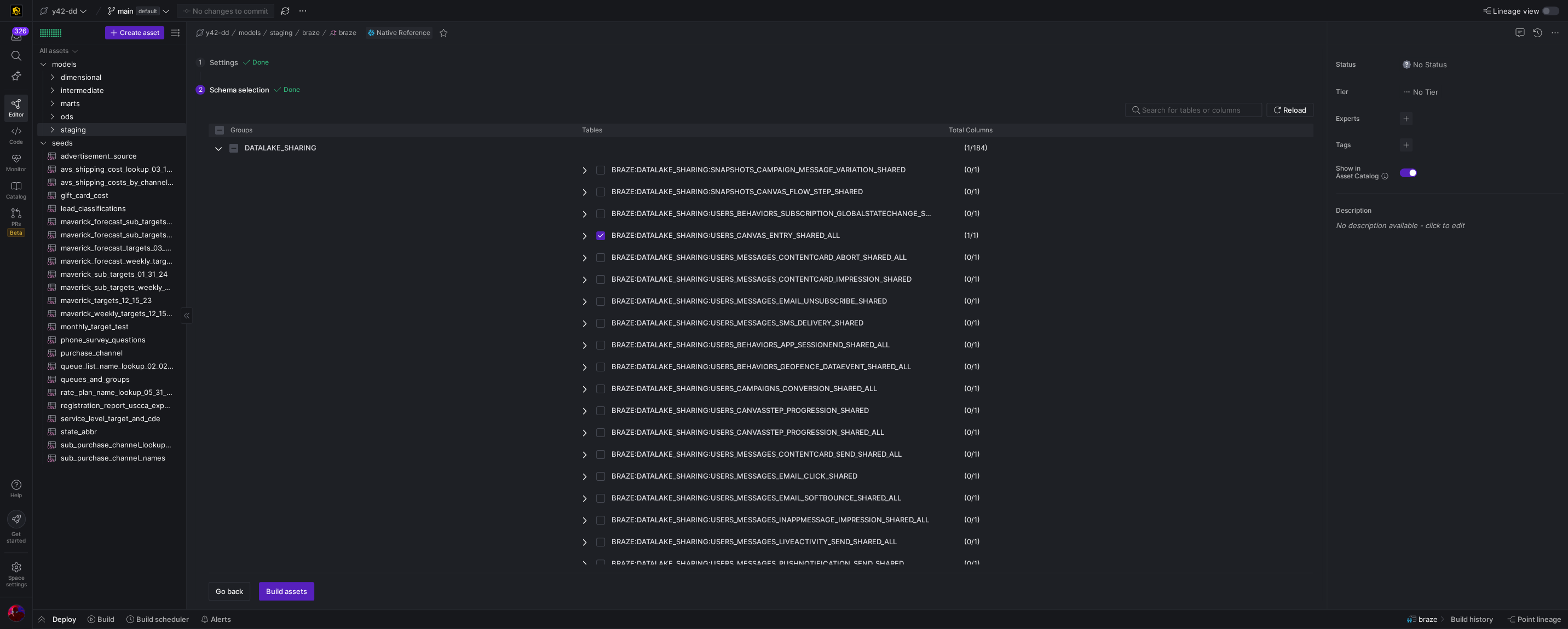
click at [60, 194] on div "All assets models dimensional intermediate marts ods staging seeds advertisemen…" at bounding box center [112, 287] width 149 height 486
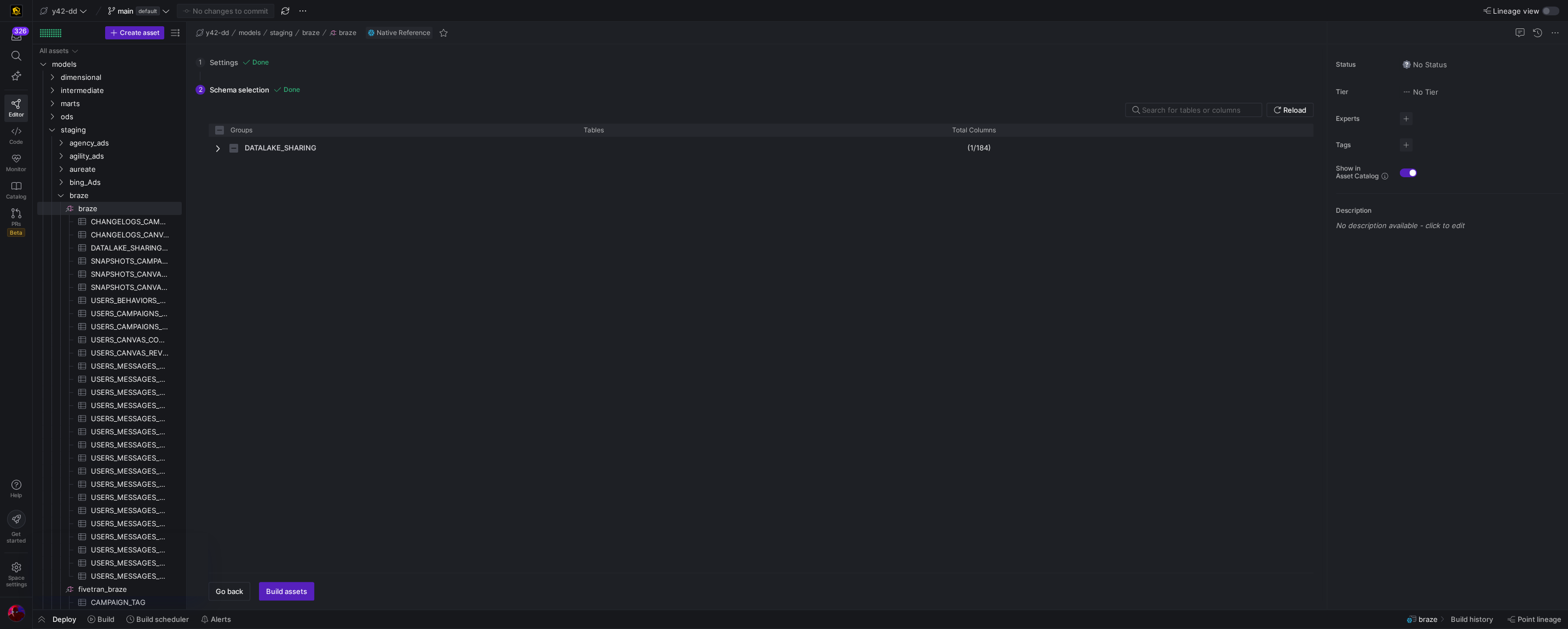
checkbox input "false"
click at [62, 200] on span "braze" at bounding box center [118, 196] width 126 height 13
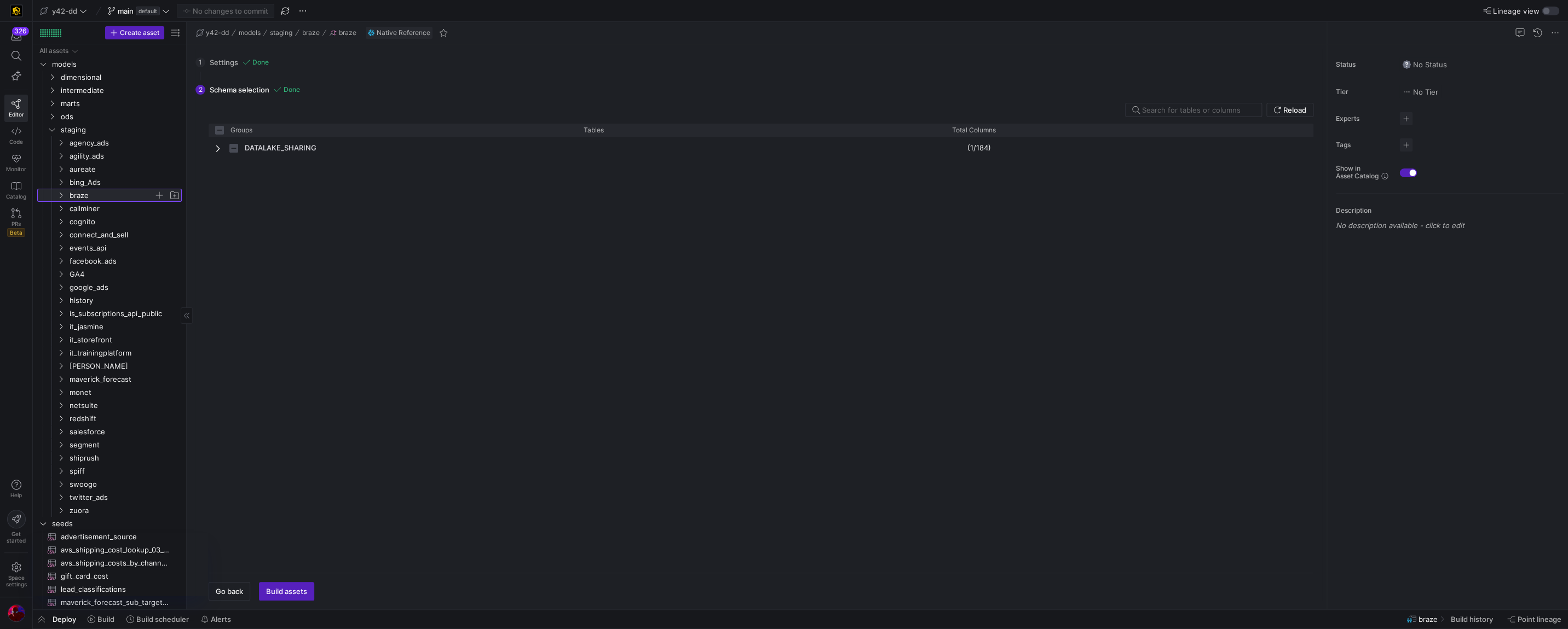
click at [62, 198] on y42-icon at bounding box center [61, 195] width 9 height 9
